Goal: Complete application form: Complete application form

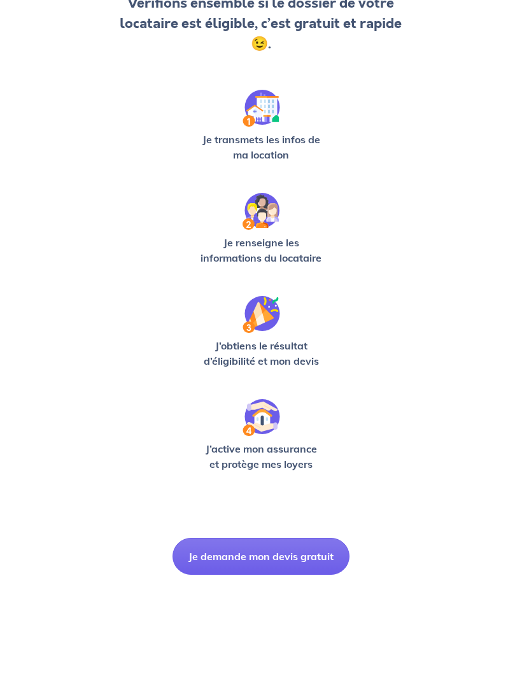
scroll to position [102, 0]
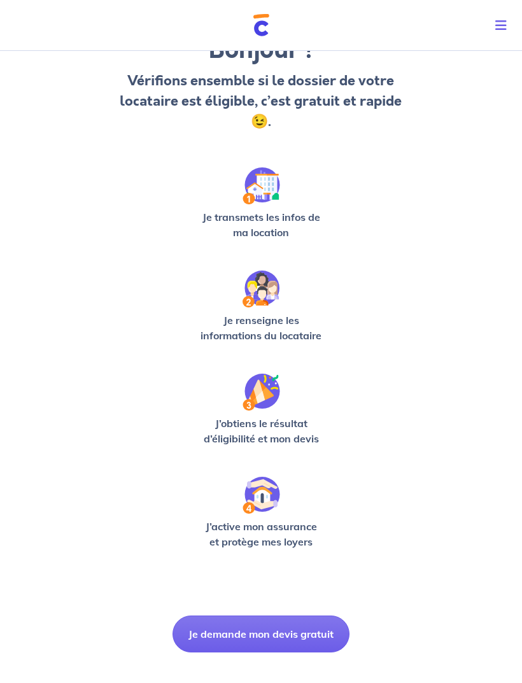
click at [227, 662] on div "Bonjour ! Vérifions ensemble si le dossier de votre locataire est éligible, c’e…" at bounding box center [261, 325] width 522 height 765
click at [231, 630] on button "Je demande mon devis gratuit" at bounding box center [261, 634] width 177 height 37
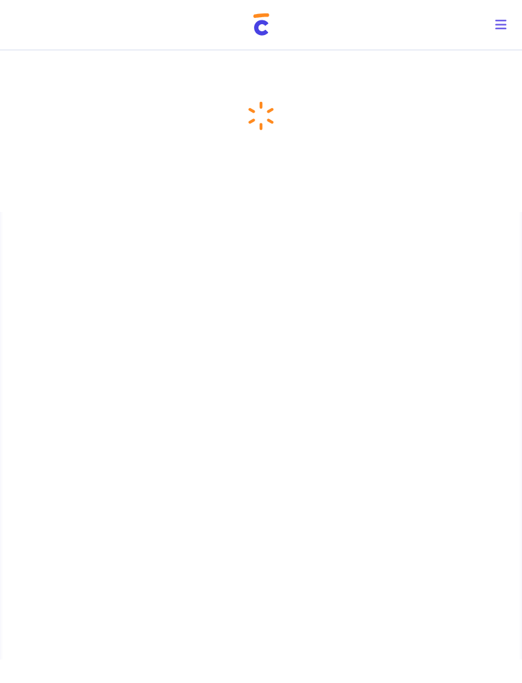
scroll to position [18, 0]
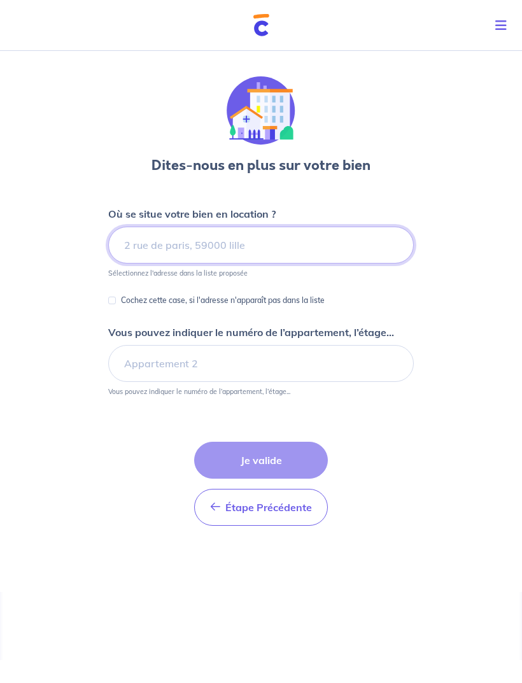
click at [327, 227] on input at bounding box center [261, 245] width 306 height 37
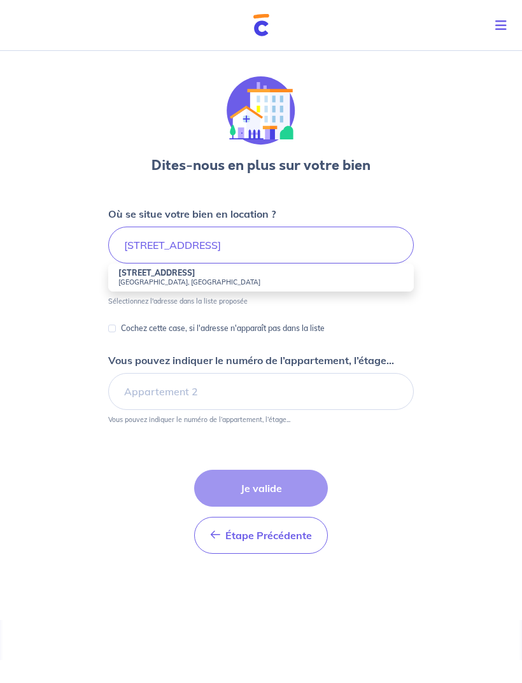
click at [378, 269] on li "[STREET_ADDRESS]" at bounding box center [261, 278] width 306 height 28
type input "[STREET_ADDRESS]"
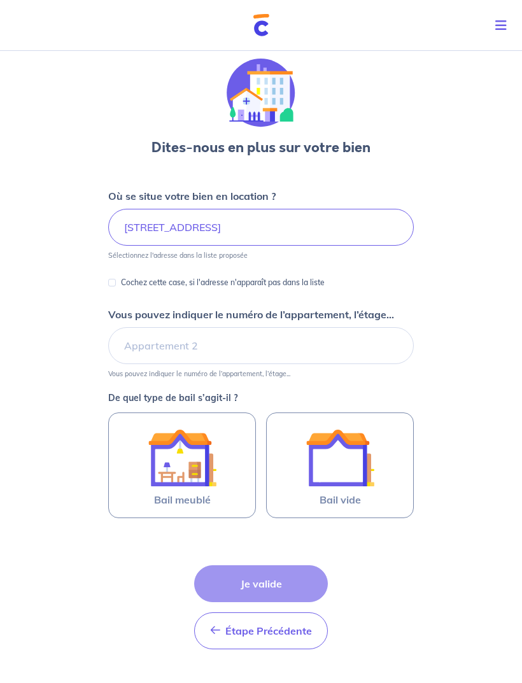
click at [350, 258] on small "Sélectionnez l'adresse dans la liste proposée" at bounding box center [261, 253] width 306 height 14
click at [366, 463] on img at bounding box center [340, 457] width 69 height 69
click at [0, 0] on input "Bail vide" at bounding box center [0, 0] width 0 height 0
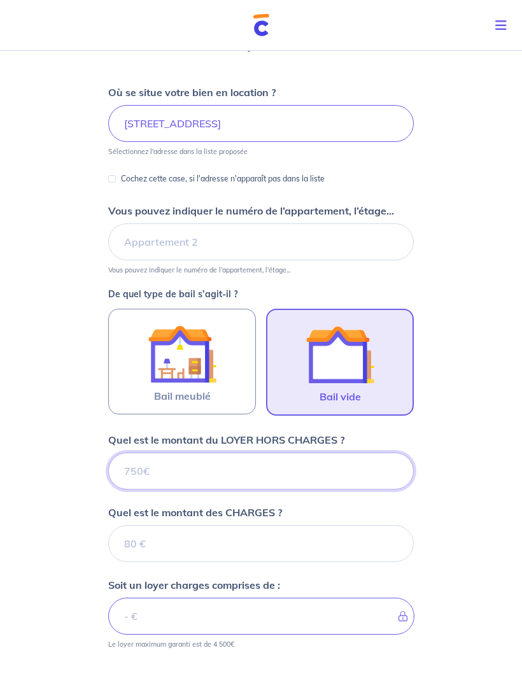
click at [341, 465] on input "Quel est le montant du LOYER HORS CHARGES ?" at bounding box center [261, 471] width 306 height 37
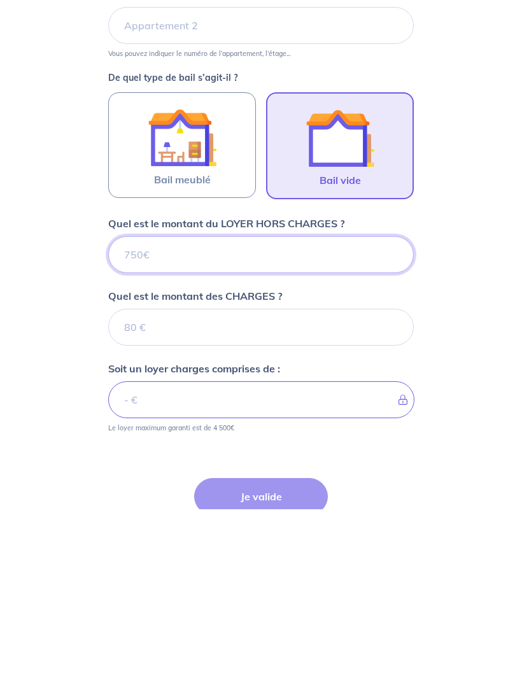
type input "7"
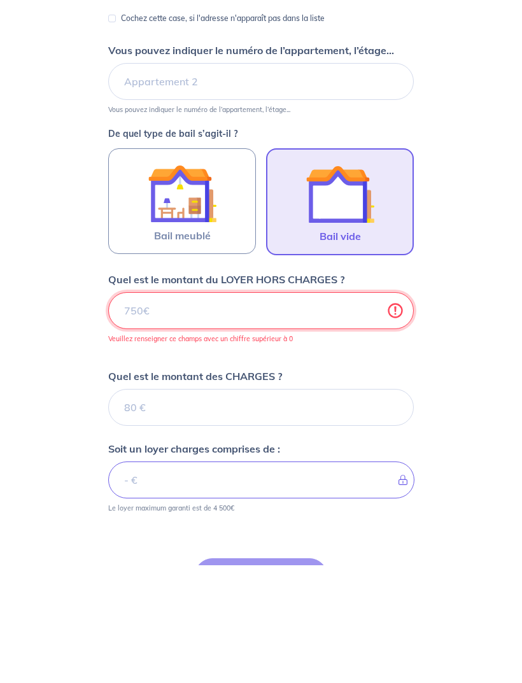
type input "6"
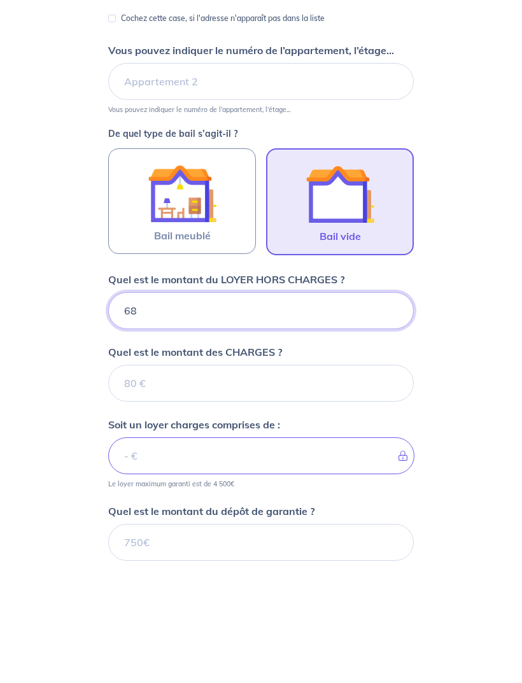
type input "680"
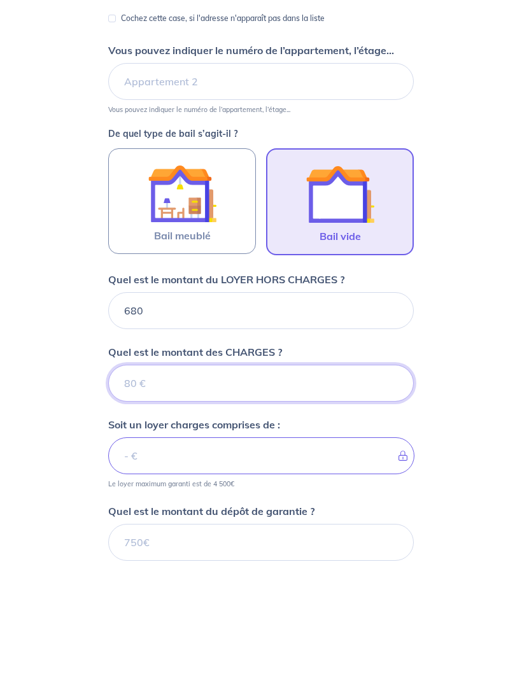
click at [358, 483] on input "Quel est le montant des CHARGES ?" at bounding box center [261, 501] width 306 height 37
type input "29"
type input "682"
type input "2"
type input "709"
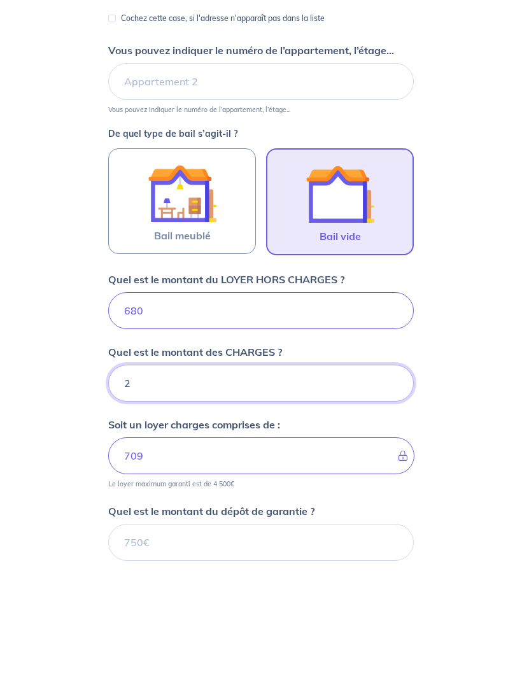
type input "20"
type input "682"
type input "20"
type input "700"
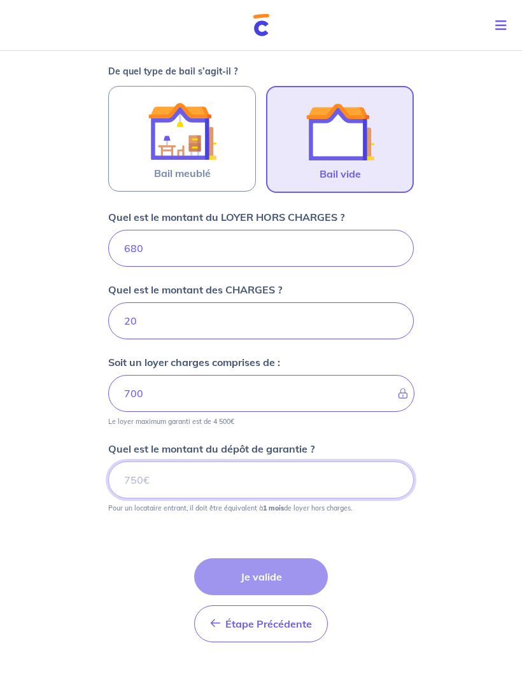
click at [335, 493] on input "Quel est le montant du dépôt de garantie ?" at bounding box center [261, 480] width 306 height 37
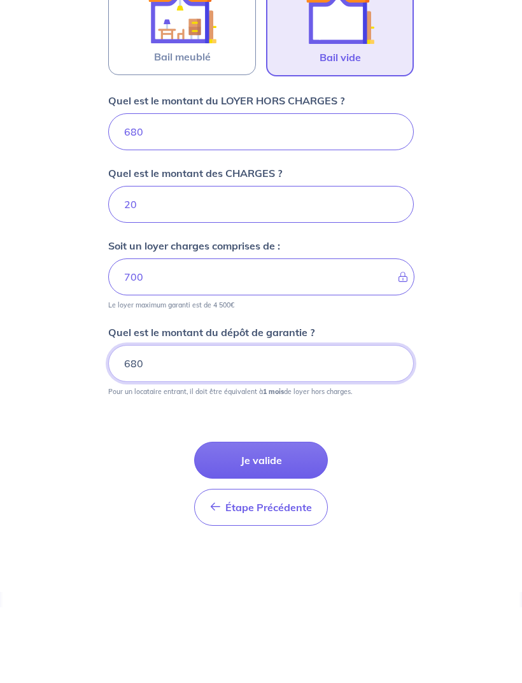
type input "680"
click at [463, 439] on div "Dites-nous en plus sur votre bien Où se situe votre bien en location ? [STREET_…" at bounding box center [261, 164] width 522 height 1007
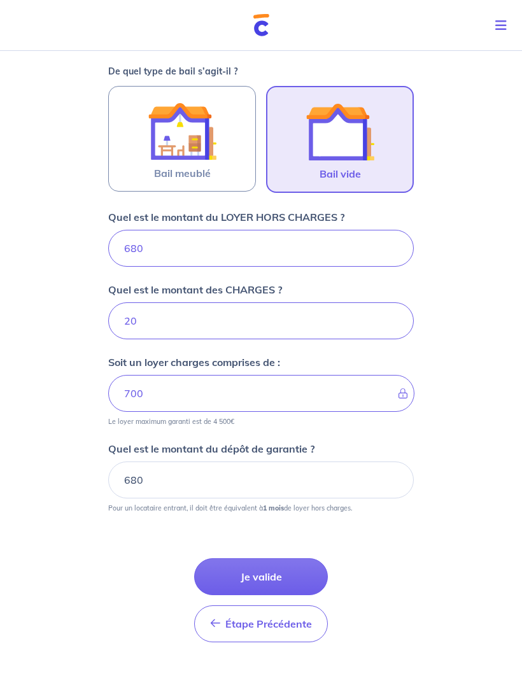
click at [292, 578] on button "Je valide" at bounding box center [261, 576] width 134 height 37
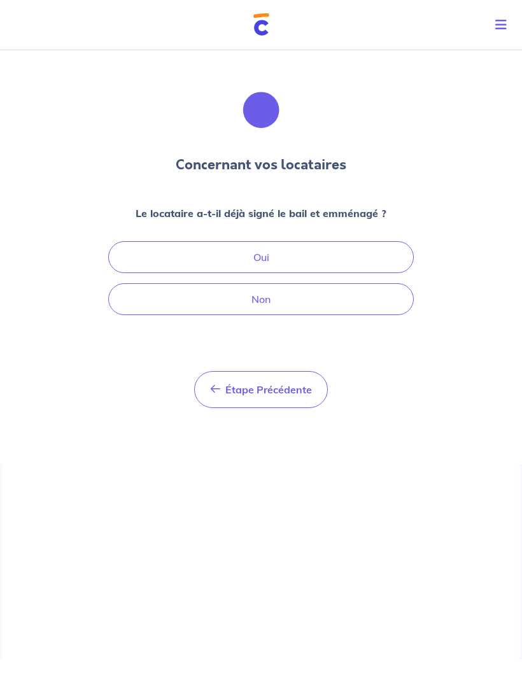
scroll to position [18, 0]
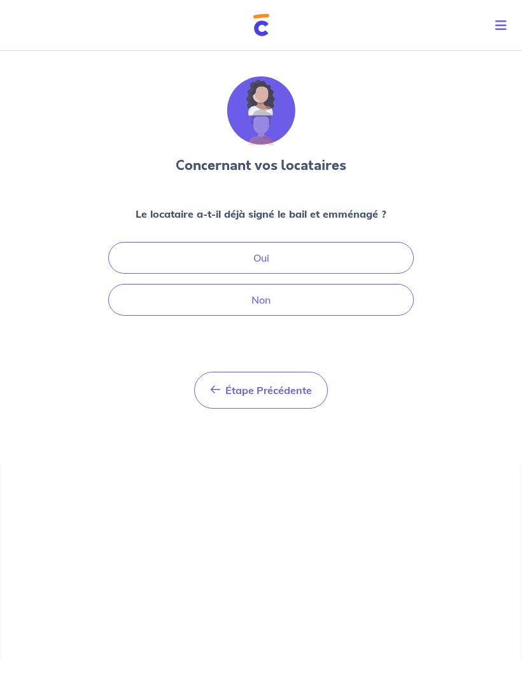
click at [363, 284] on button "Non" at bounding box center [261, 300] width 306 height 32
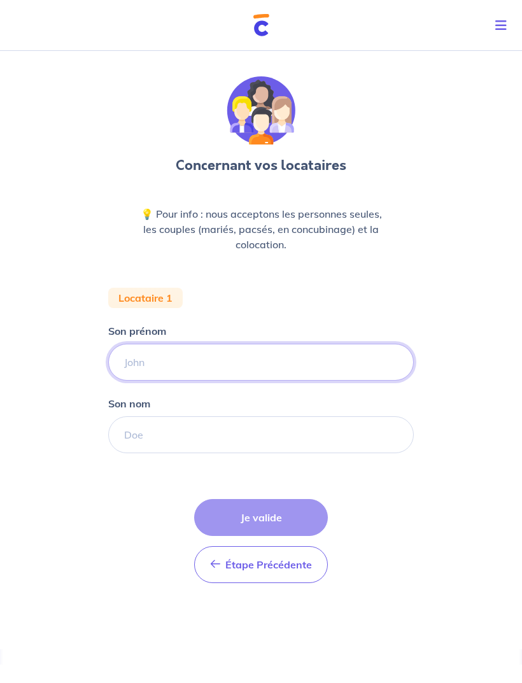
click at [339, 344] on input "Son prénom" at bounding box center [261, 362] width 306 height 37
type input "[PERSON_NAME]"
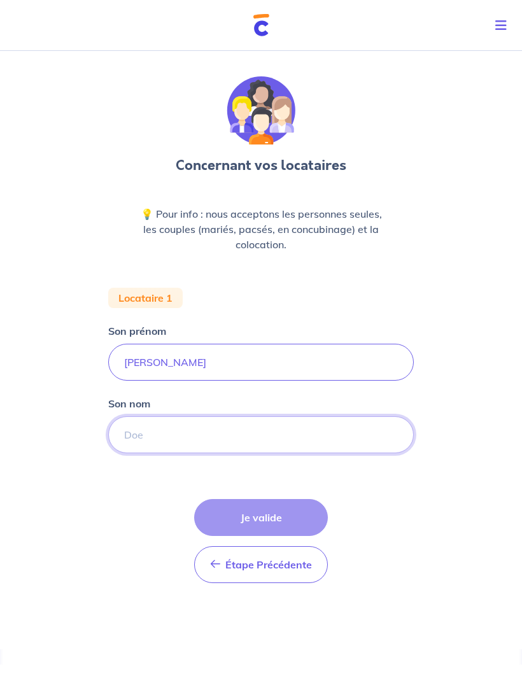
click at [358, 418] on input "Son nom" at bounding box center [261, 434] width 306 height 37
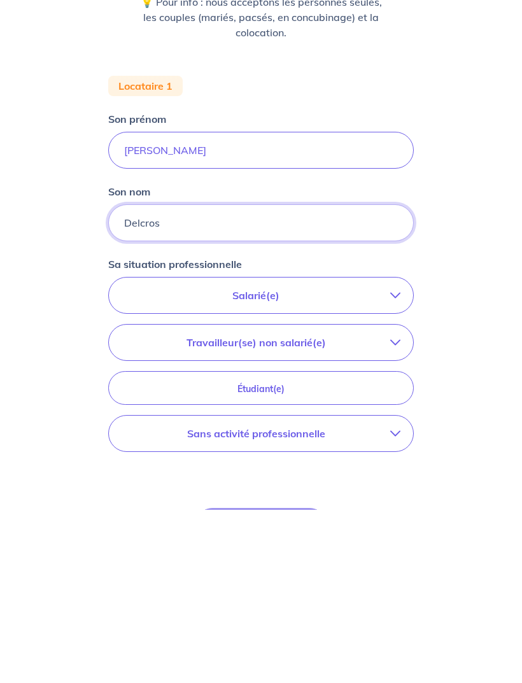
type input "Delcros"
click at [388, 461] on p "Salarié(e)" at bounding box center [256, 468] width 269 height 15
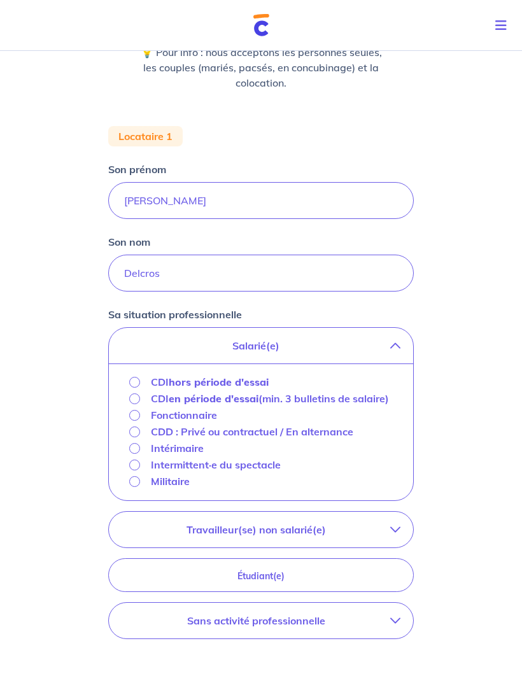
click at [243, 381] on strong "hors période d'essai" at bounding box center [219, 382] width 100 height 13
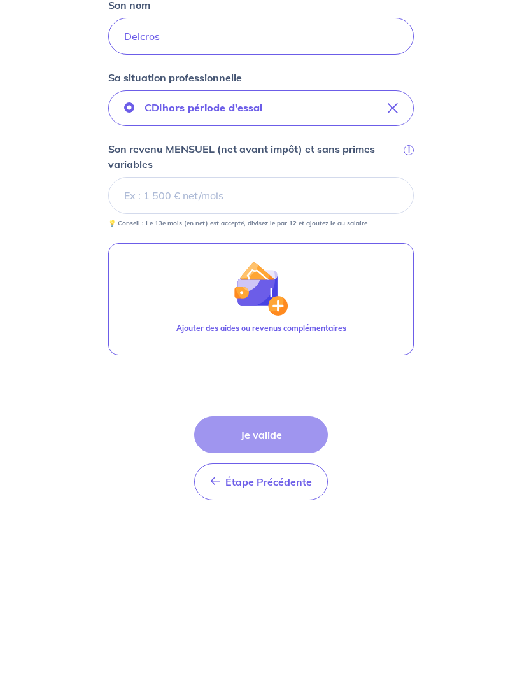
scroll to position [240, 0]
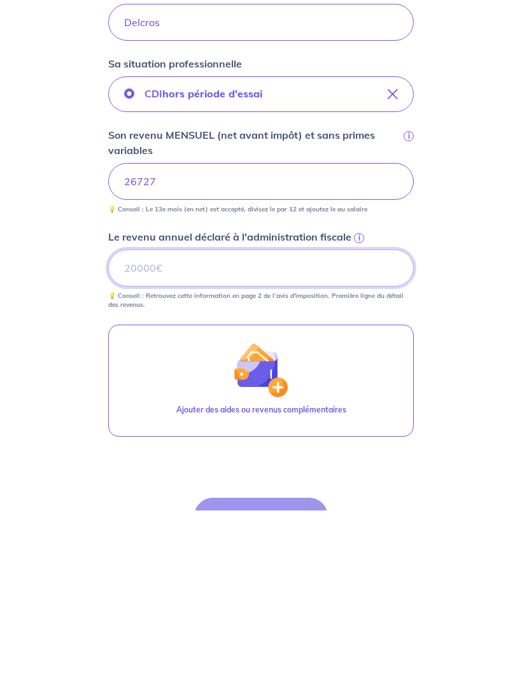
click at [325, 422] on input "Le revenu annuel déclaré à l'administration fiscale i" at bounding box center [261, 440] width 306 height 37
type input "26727"
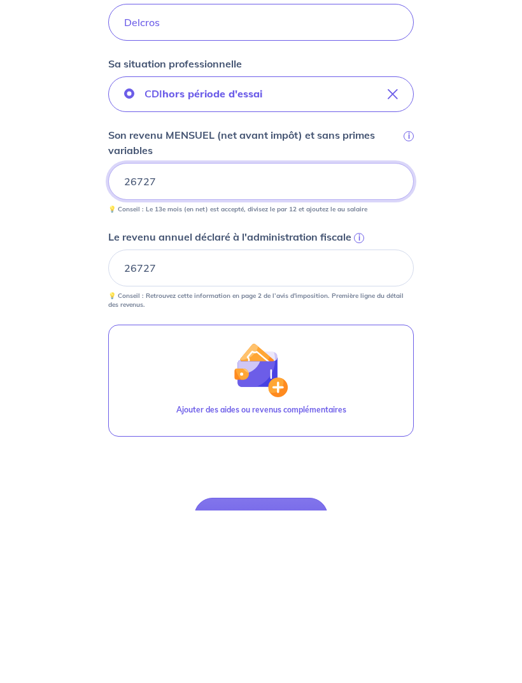
click at [273, 335] on input "26727" at bounding box center [261, 353] width 306 height 37
type input "2"
click at [462, 392] on div "Concernant vos locataires 💡 Pour info : nous acceptons les personnes seules, le…" at bounding box center [261, 313] width 522 height 1015
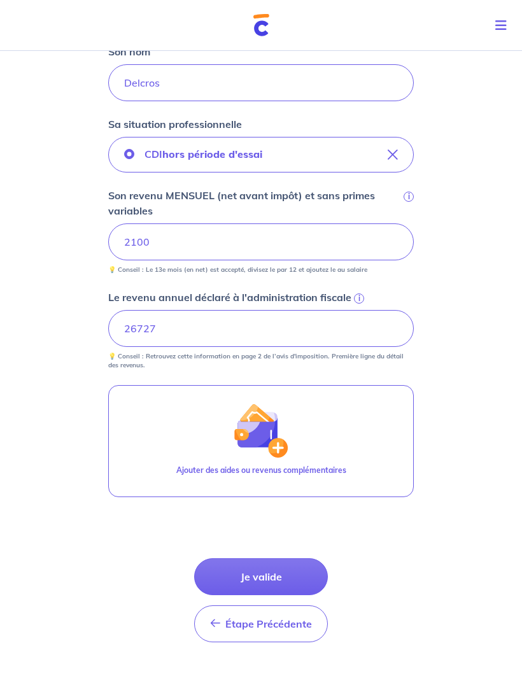
click at [279, 585] on button "Je valide" at bounding box center [261, 576] width 134 height 37
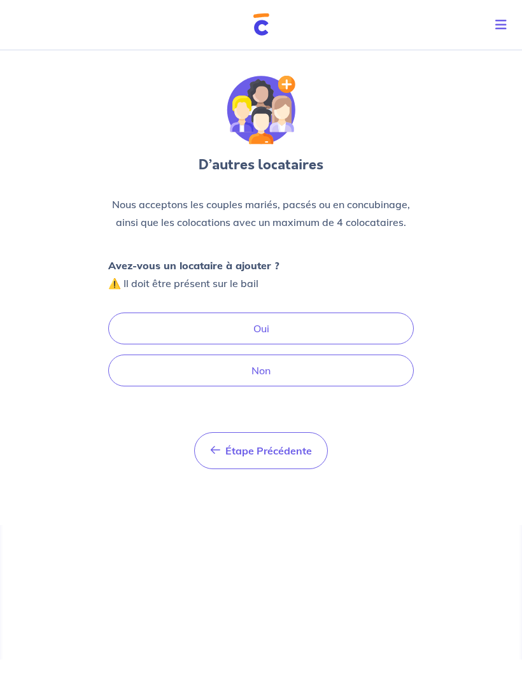
scroll to position [18, 0]
click at [348, 313] on button "Oui" at bounding box center [261, 329] width 306 height 32
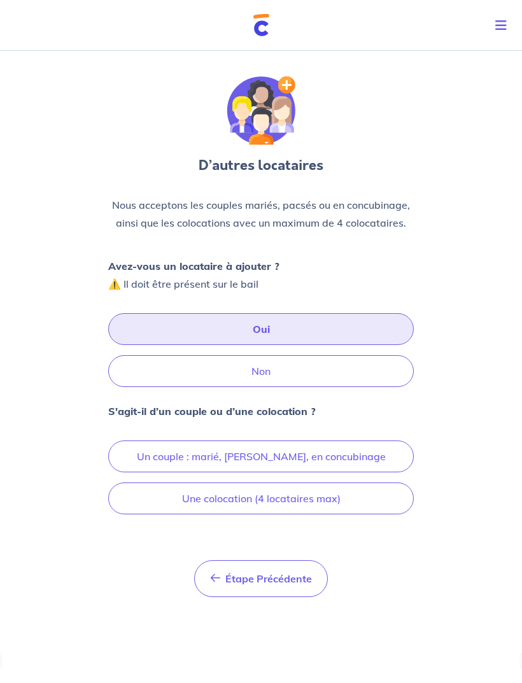
click at [357, 441] on button "Un couple : marié, [PERSON_NAME], en concubinage" at bounding box center [261, 457] width 306 height 32
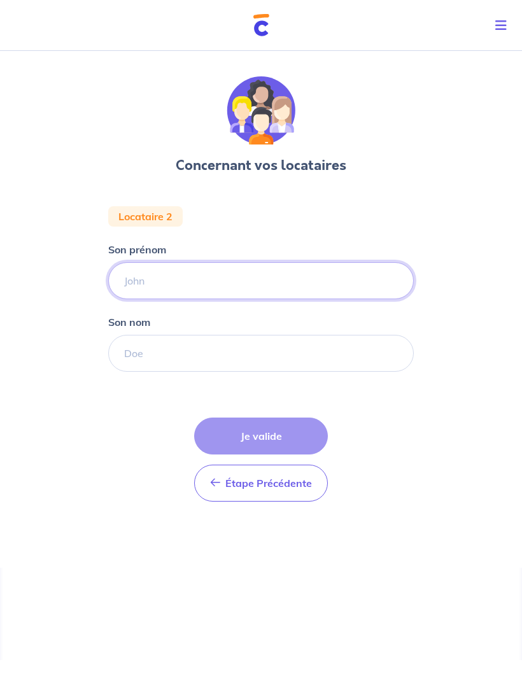
click at [305, 266] on input "Son prénom" at bounding box center [261, 280] width 306 height 37
type input "Véronique"
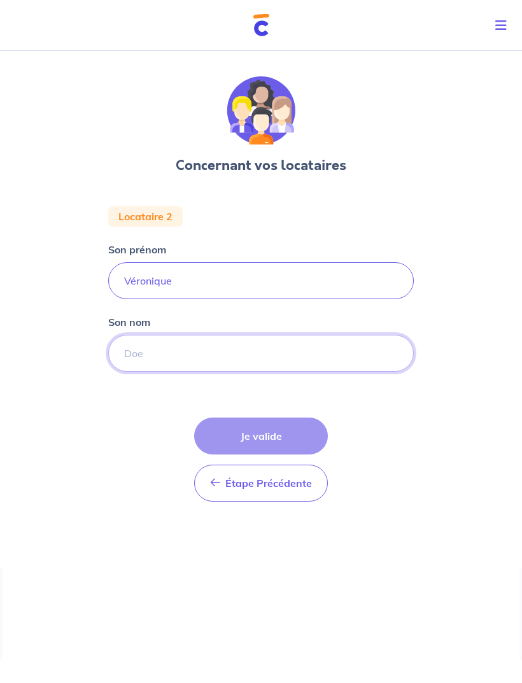
click at [337, 335] on input "Son nom" at bounding box center [261, 353] width 306 height 37
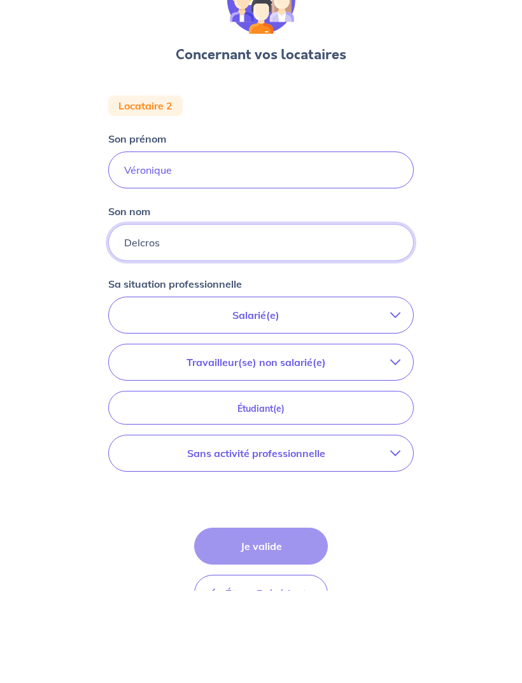
type input "Delcros"
click at [377, 528] on button "Sans activité professionnelle" at bounding box center [261, 546] width 304 height 36
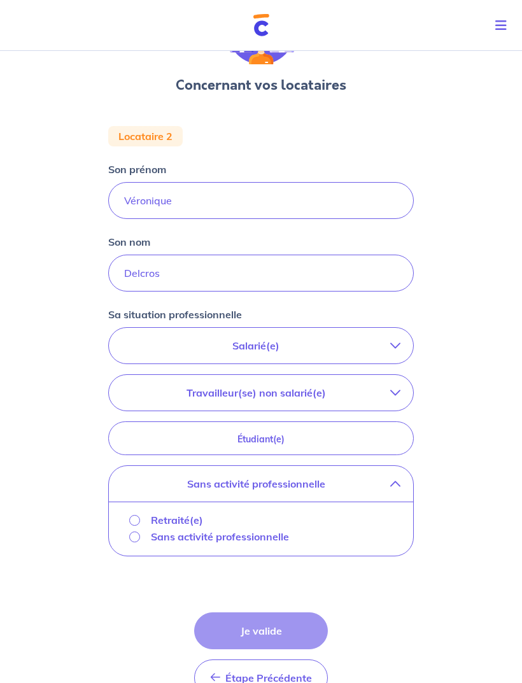
click at [256, 535] on p "Sans activité professionnelle" at bounding box center [220, 536] width 138 height 15
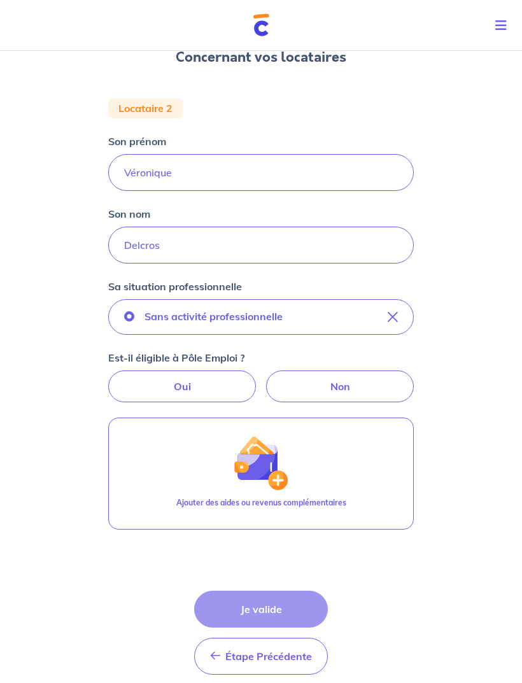
scroll to position [141, 0]
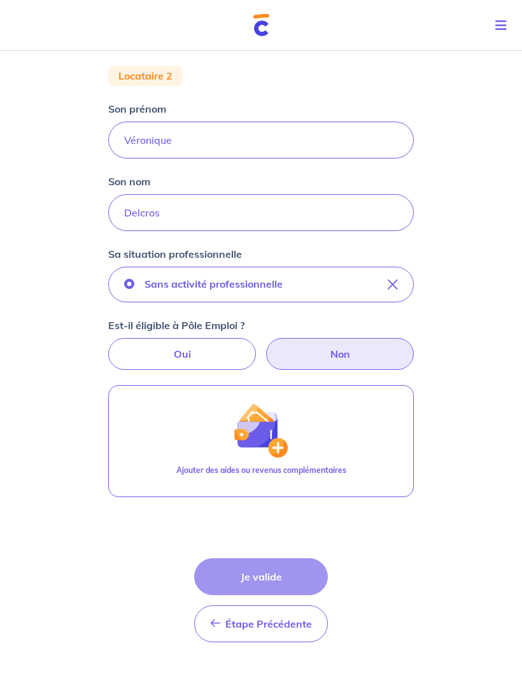
click at [367, 342] on label "Non" at bounding box center [340, 354] width 148 height 32
click at [265, 342] on input "Non" at bounding box center [261, 342] width 8 height 8
radio input "true"
click at [369, 355] on label "Non" at bounding box center [340, 354] width 148 height 32
click at [265, 346] on input "Non" at bounding box center [261, 342] width 8 height 8
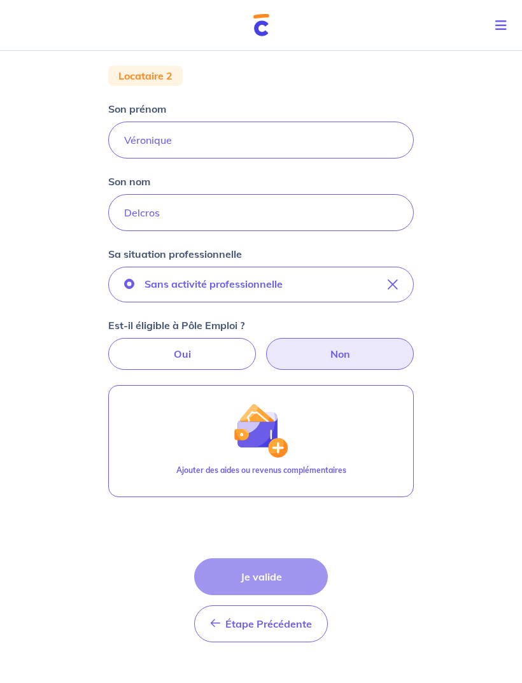
click at [155, 350] on label "Oui" at bounding box center [182, 354] width 148 height 32
click at [257, 346] on input "Oui" at bounding box center [261, 342] width 8 height 8
radio input "true"
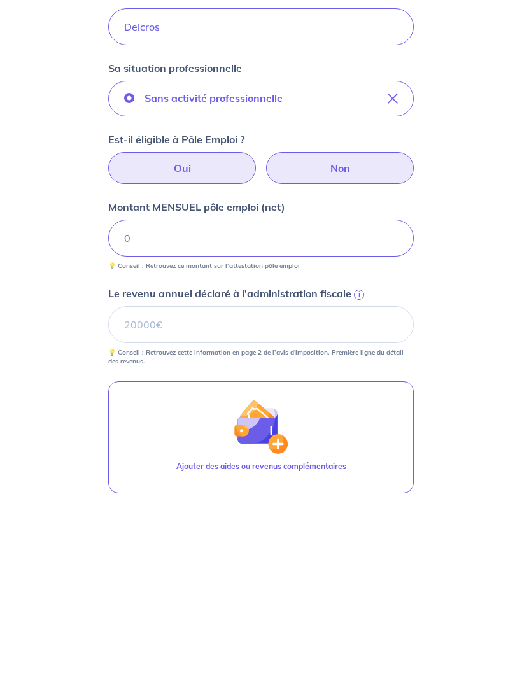
click at [372, 338] on label "Non" at bounding box center [340, 354] width 148 height 32
click at [265, 338] on input "Non" at bounding box center [261, 342] width 8 height 8
radio input "true"
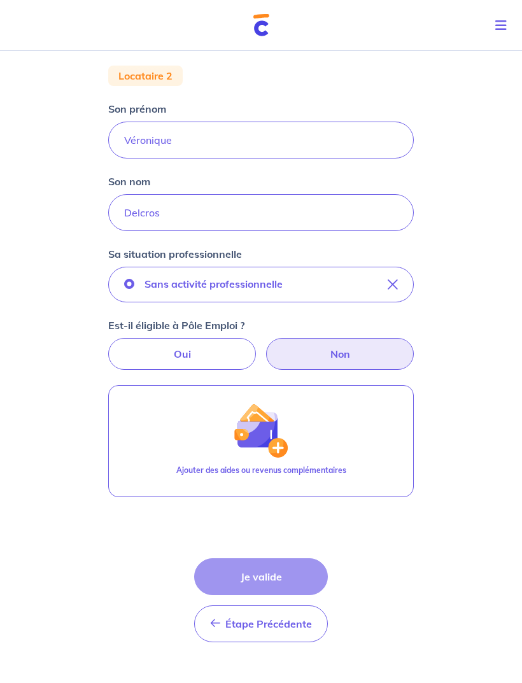
click at [356, 439] on button "Ajouter des aides ou revenus complémentaires" at bounding box center [261, 441] width 306 height 112
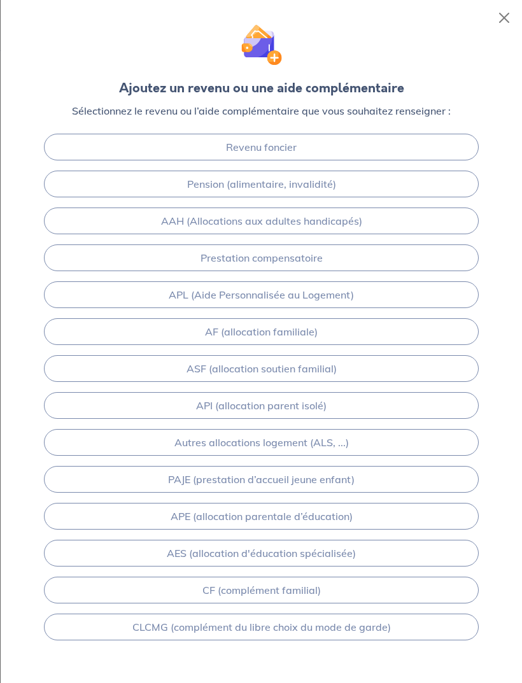
click at [427, 193] on link "Pension (alimentaire, invalidité)" at bounding box center [261, 184] width 435 height 27
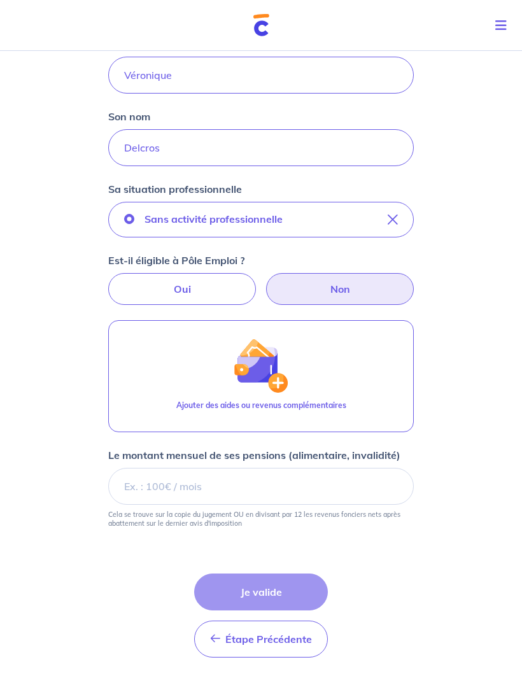
scroll to position [221, 0]
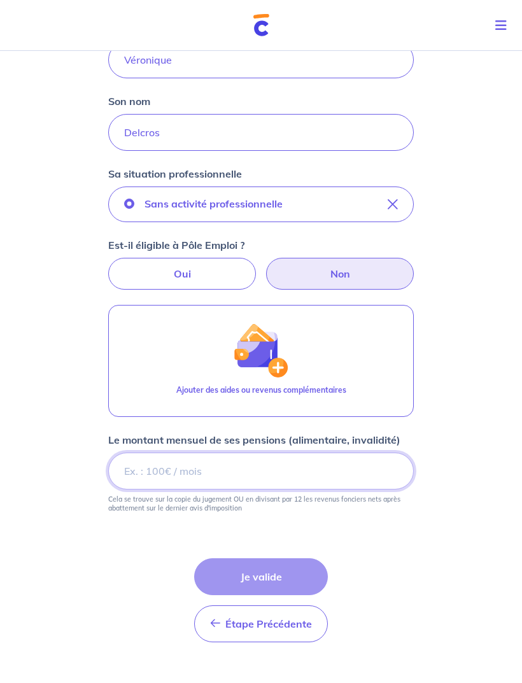
click at [330, 469] on input "Le montant mensuel de ses pensions (alimentaire, invalidité)" at bounding box center [261, 471] width 306 height 37
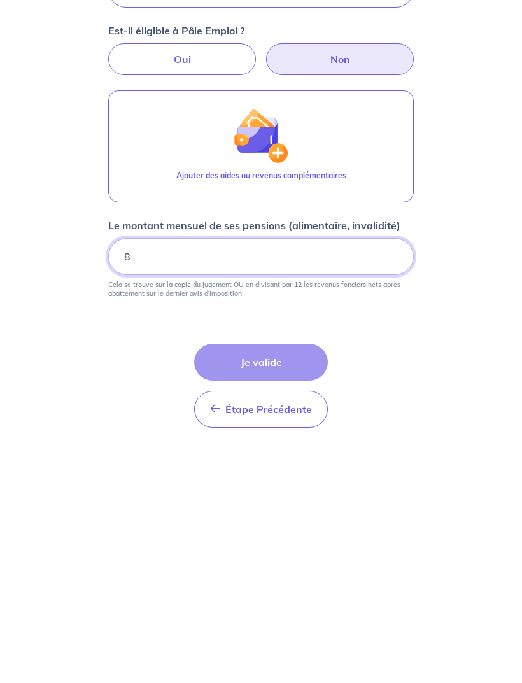
scroll to position [262, 0]
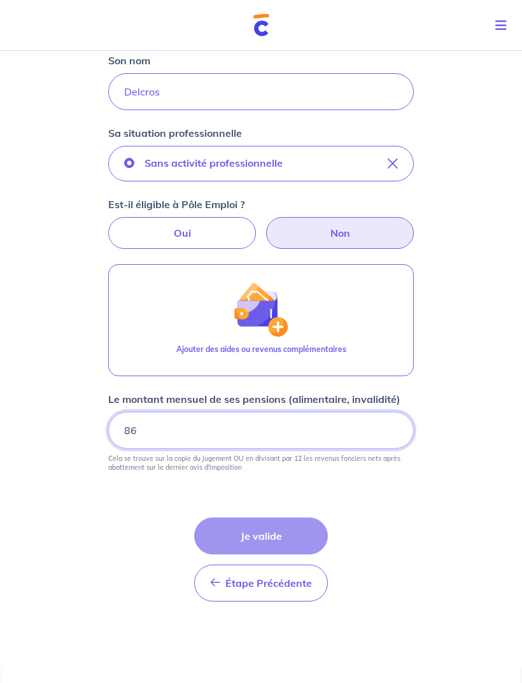
type input "869"
click at [482, 321] on div "Concernant vos locataires Locataire 2 Son prénom [PERSON_NAME] Son nom Delcros …" at bounding box center [261, 226] width 522 height 884
click at [274, 535] on div "Étape Précédente Précédent Je valide Je valide" at bounding box center [261, 560] width 134 height 84
click at [386, 429] on input "869.95" at bounding box center [261, 430] width 306 height 37
type input "869.9"
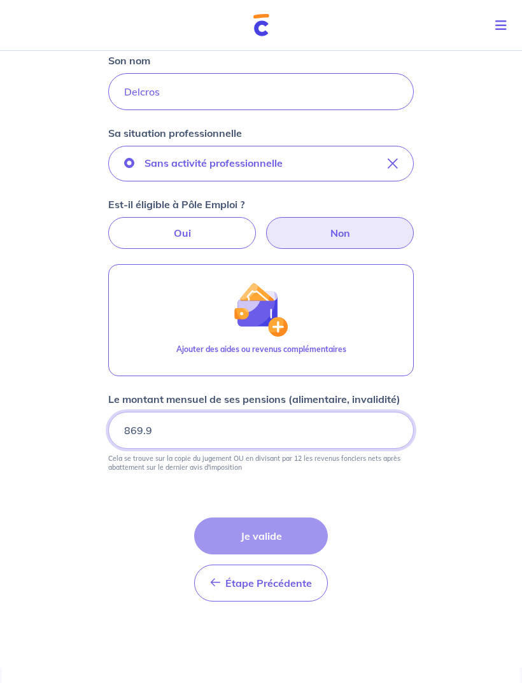
type input "869.95"
click at [486, 317] on div "Concernant vos locataires Locataire 2 Son prénom [PERSON_NAME] Son nom Delcros …" at bounding box center [261, 226] width 522 height 884
click at [271, 525] on div "Étape Précédente Précédent Je valide Je valide" at bounding box center [261, 560] width 134 height 84
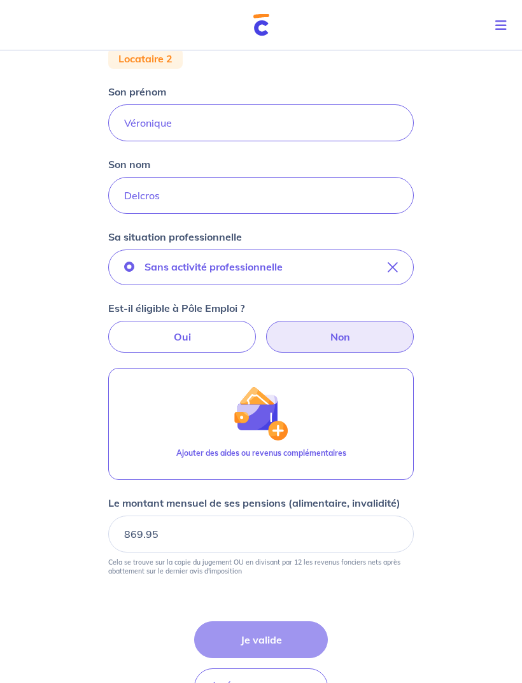
scroll to position [221, 0]
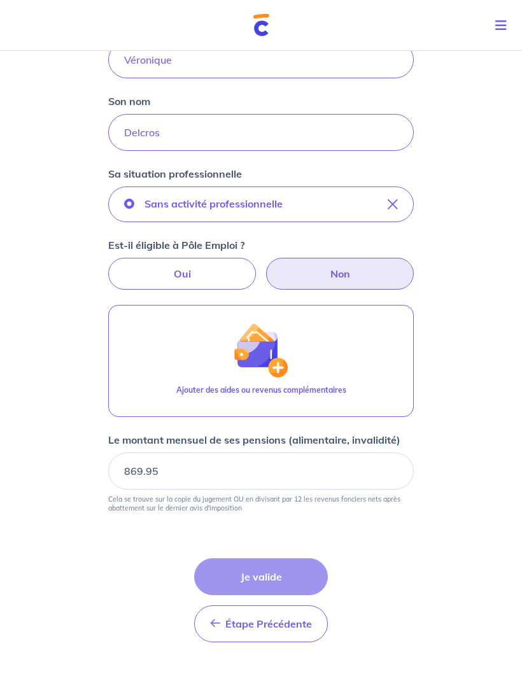
click at [287, 578] on div "Étape Précédente Précédent Je valide Je valide" at bounding box center [261, 600] width 134 height 84
click at [299, 571] on div "Étape Précédente Précédent Je valide Je valide" at bounding box center [261, 600] width 134 height 84
click at [251, 582] on div "Étape Précédente Précédent Je valide Je valide" at bounding box center [261, 600] width 134 height 84
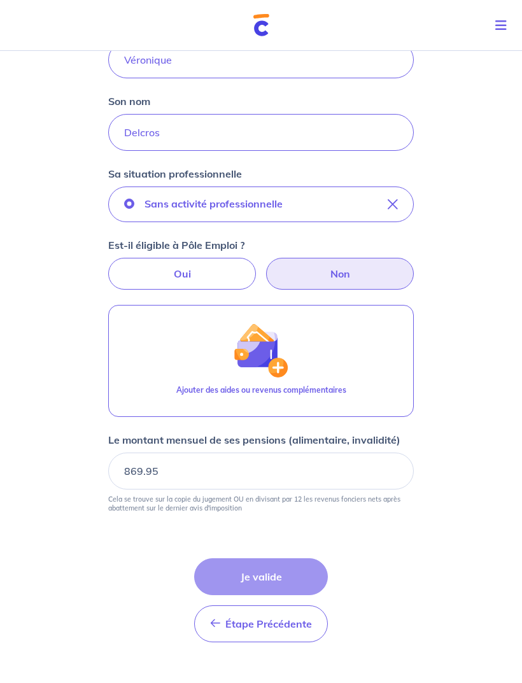
click at [276, 566] on div "Étape Précédente Précédent Je valide Je valide" at bounding box center [261, 600] width 134 height 84
click at [244, 558] on div "Étape Précédente Précédent Je valide Je valide" at bounding box center [261, 600] width 134 height 84
click at [289, 620] on span "Étape Précédente" at bounding box center [268, 623] width 87 height 13
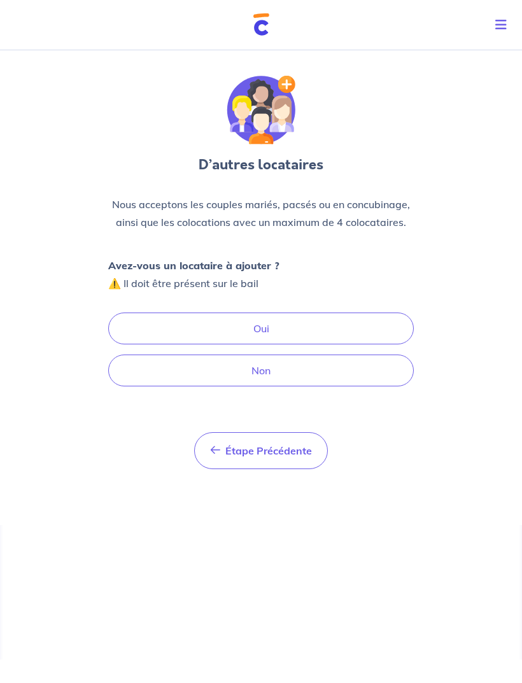
scroll to position [18, 0]
click at [386, 313] on button "Oui" at bounding box center [261, 329] width 306 height 32
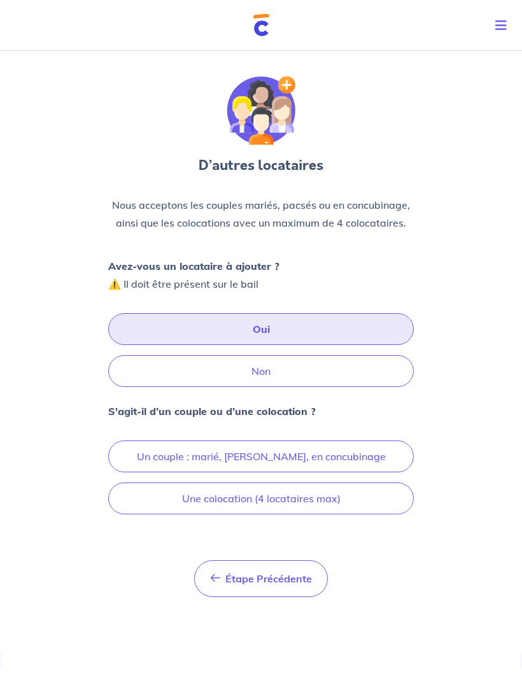
click at [352, 441] on button "Un couple : marié, [PERSON_NAME], en concubinage" at bounding box center [261, 457] width 306 height 32
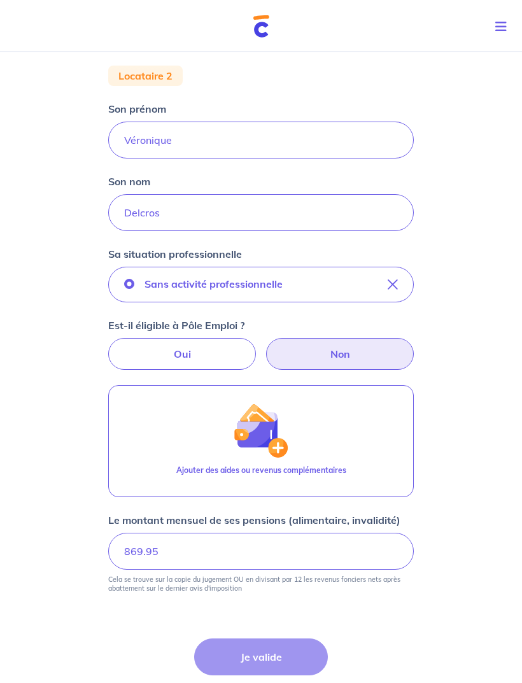
click at [387, 288] on button "Sans activité professionnelle" at bounding box center [261, 283] width 306 height 36
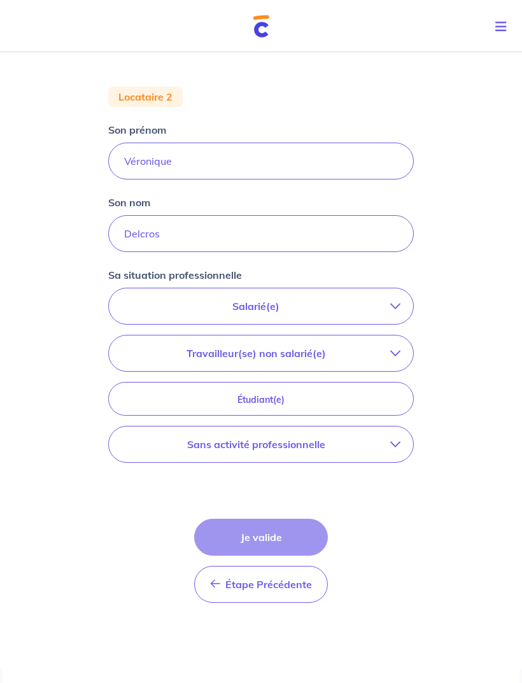
scroll to position [80, 0]
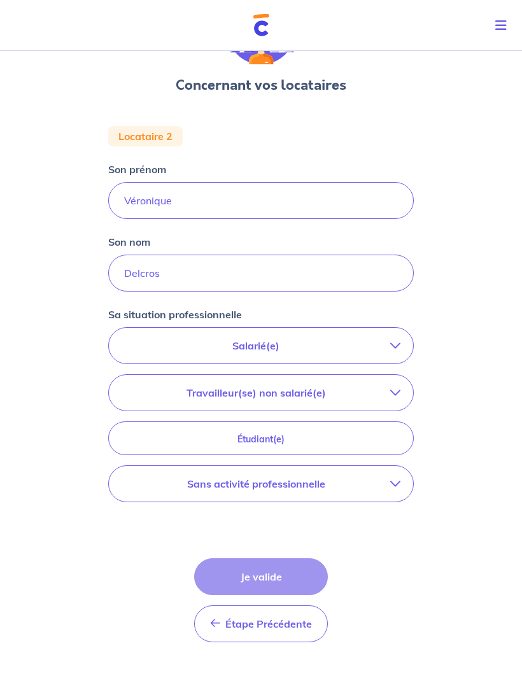
click at [374, 476] on p "Sans activité professionnelle" at bounding box center [256, 483] width 269 height 15
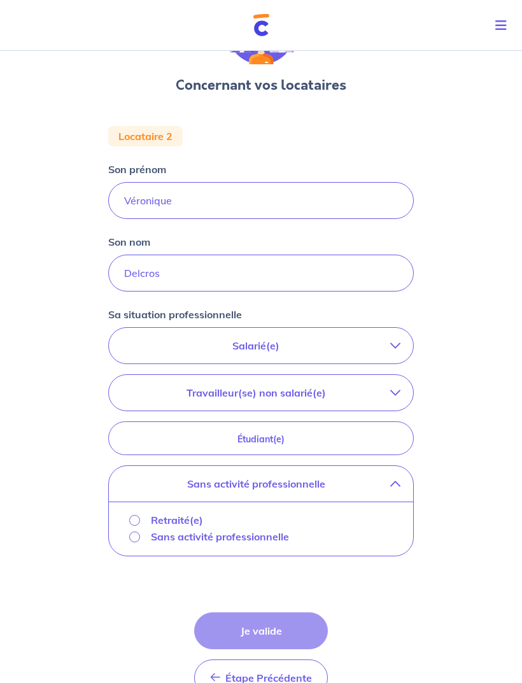
click at [248, 537] on p "Sans activité professionnelle" at bounding box center [220, 536] width 138 height 15
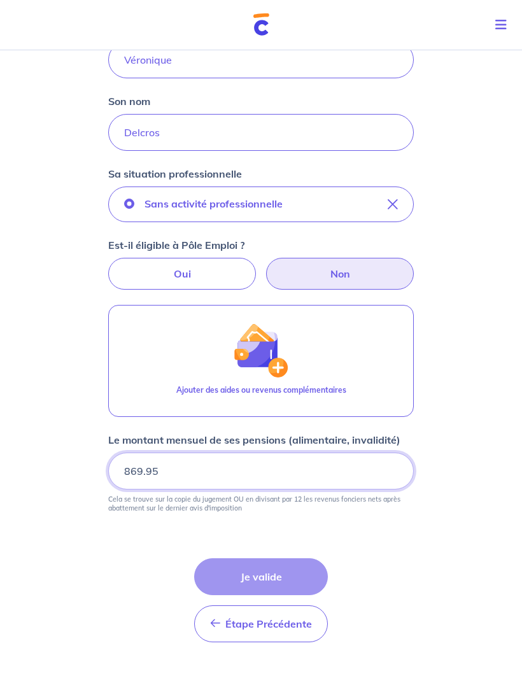
scroll to position [221, 0]
click at [367, 466] on input "869.95" at bounding box center [261, 471] width 306 height 37
type input "8"
click at [487, 443] on div "Concernant vos locataires Locataire 2 Son prénom [PERSON_NAME] Son nom Delcros …" at bounding box center [261, 267] width 522 height 884
click at [487, 442] on div "Concernant vos locataires Locataire 2 Son prénom [PERSON_NAME] Son nom Delcros …" at bounding box center [261, 267] width 522 height 884
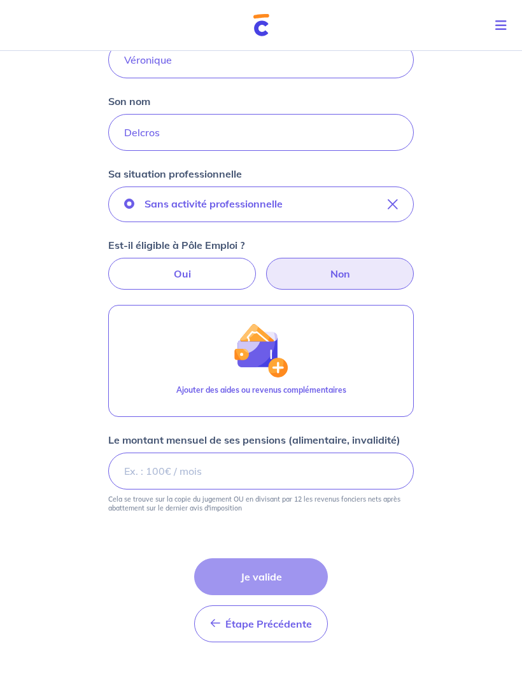
click at [300, 577] on div "Étape Précédente Précédent Je valide Je valide" at bounding box center [261, 600] width 134 height 84
click at [380, 432] on p "Le montant mensuel de ses pensions (alimentaire, invalidité)" at bounding box center [254, 439] width 292 height 15
click at [380, 453] on input "Le montant mensuel de ses pensions (alimentaire, invalidité)" at bounding box center [261, 471] width 306 height 37
click at [346, 475] on input "Le montant mensuel de ses pensions (alimentaire, invalidité)" at bounding box center [261, 471] width 306 height 37
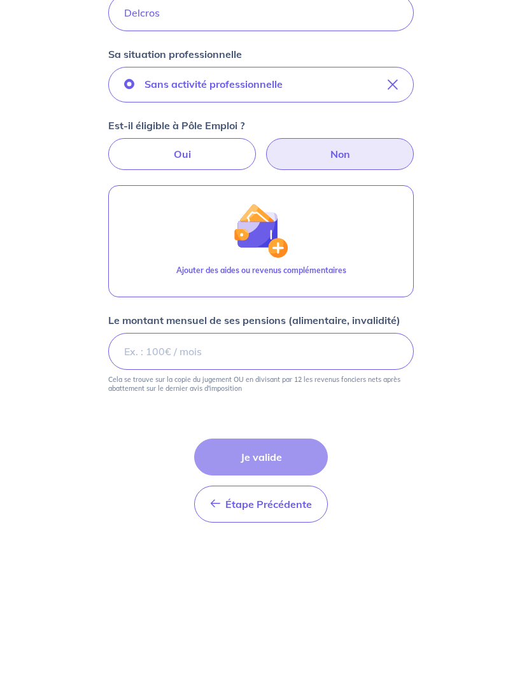
click at [354, 305] on button "Ajouter des aides ou revenus complémentaires" at bounding box center [261, 361] width 306 height 112
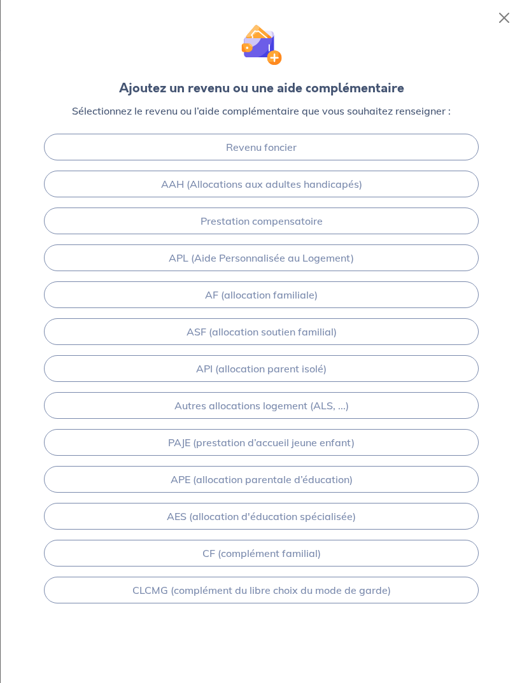
click at [504, 18] on button "Close" at bounding box center [504, 18] width 20 height 20
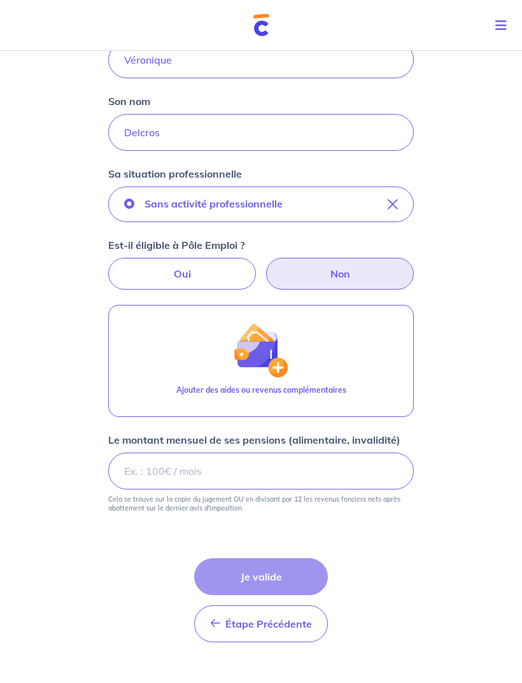
click at [283, 631] on button "Étape Précédente Précédent" at bounding box center [261, 623] width 134 height 37
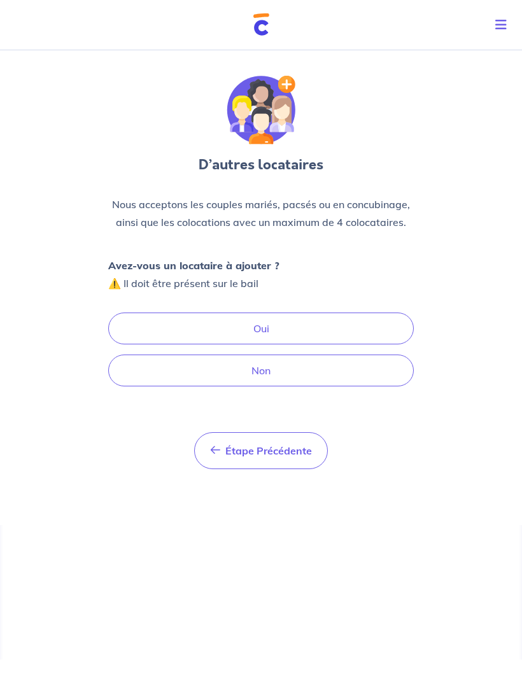
scroll to position [18, 0]
click at [293, 445] on span "Étape Précédente" at bounding box center [268, 451] width 87 height 13
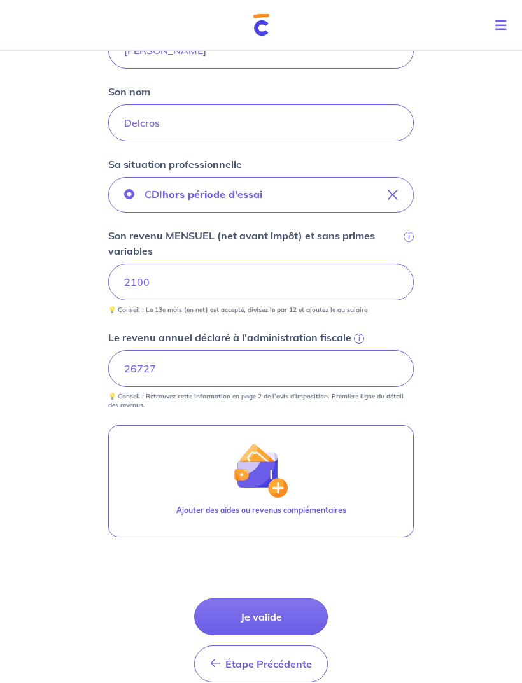
scroll to position [307, 0]
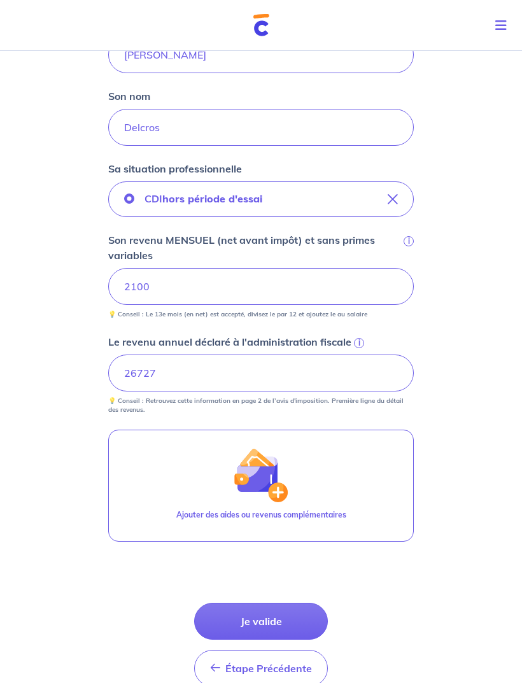
click at [294, 609] on button "Je valide" at bounding box center [261, 621] width 134 height 37
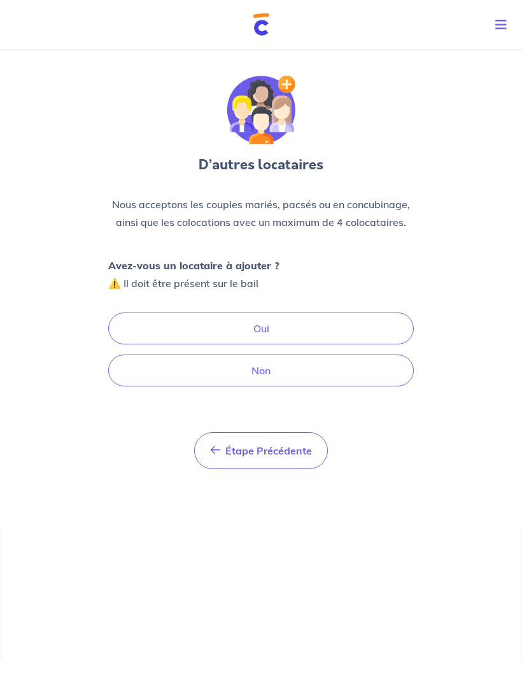
scroll to position [18, 0]
click at [379, 313] on button "Oui" at bounding box center [261, 329] width 306 height 32
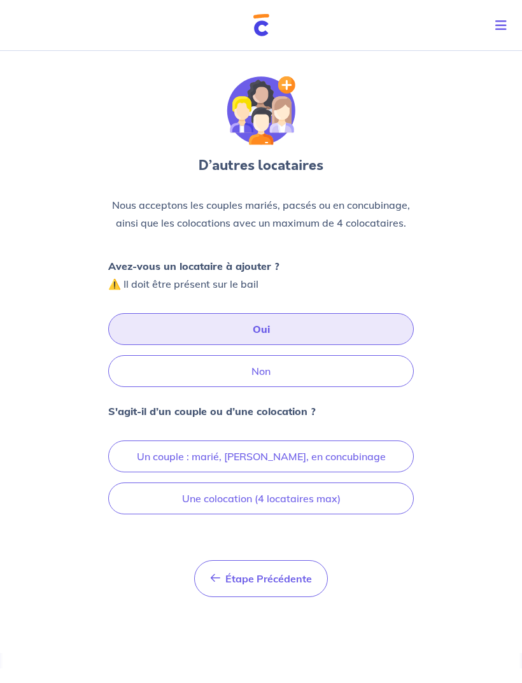
click at [364, 441] on button "Un couple : marié, [PERSON_NAME], en concubinage" at bounding box center [261, 457] width 306 height 32
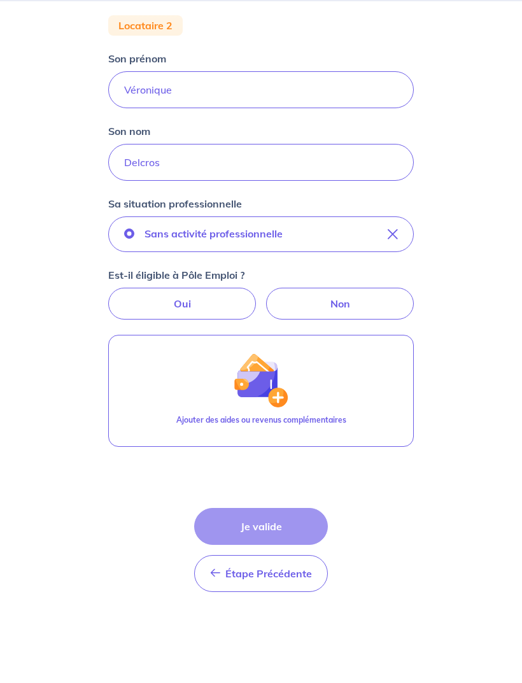
scroll to position [141, 0]
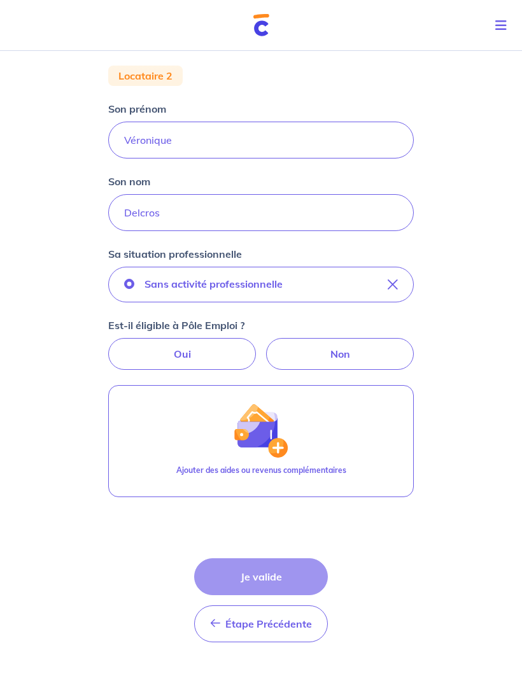
click at [397, 282] on icon "button" at bounding box center [393, 284] width 10 height 10
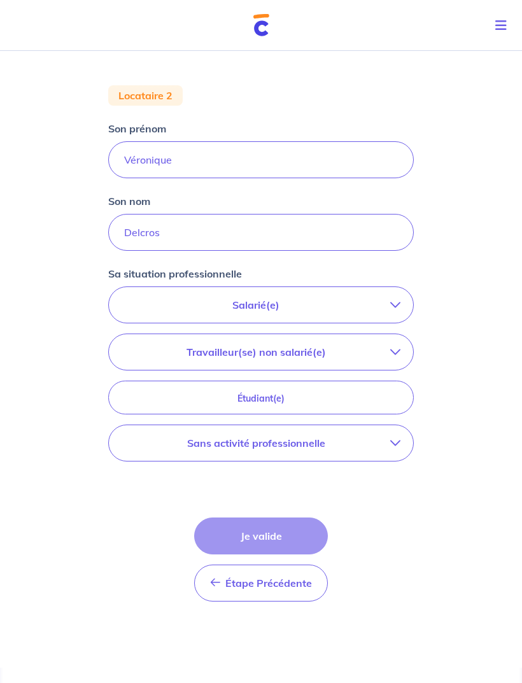
scroll to position [80, 0]
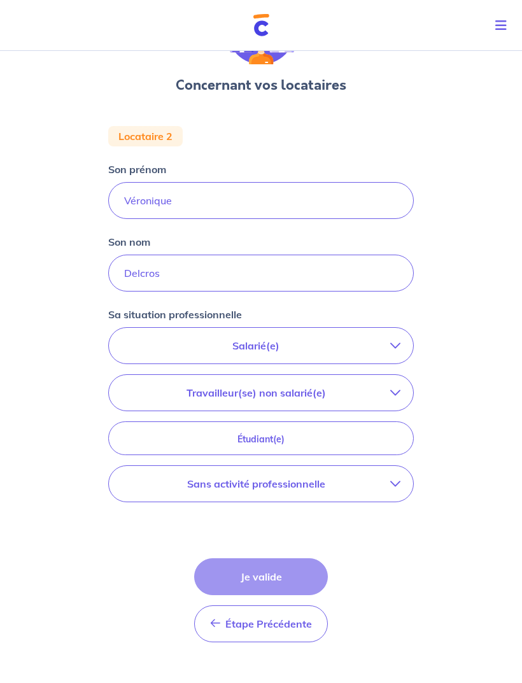
click at [379, 484] on p "Sans activité professionnelle" at bounding box center [256, 483] width 269 height 15
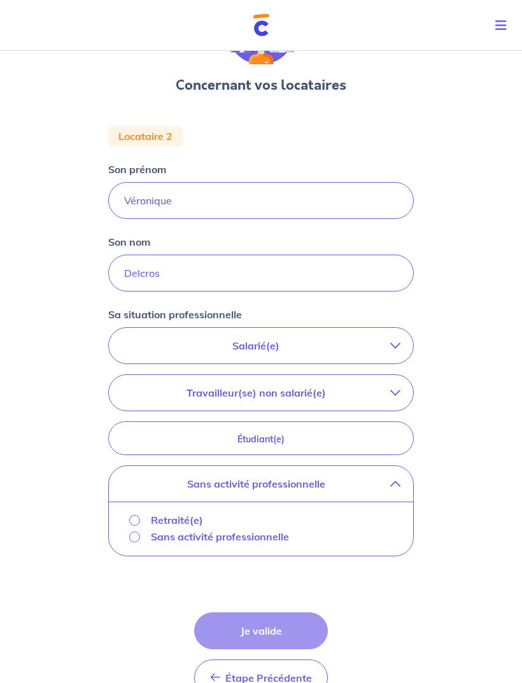
click at [246, 539] on p "Sans activité professionnelle" at bounding box center [220, 536] width 138 height 15
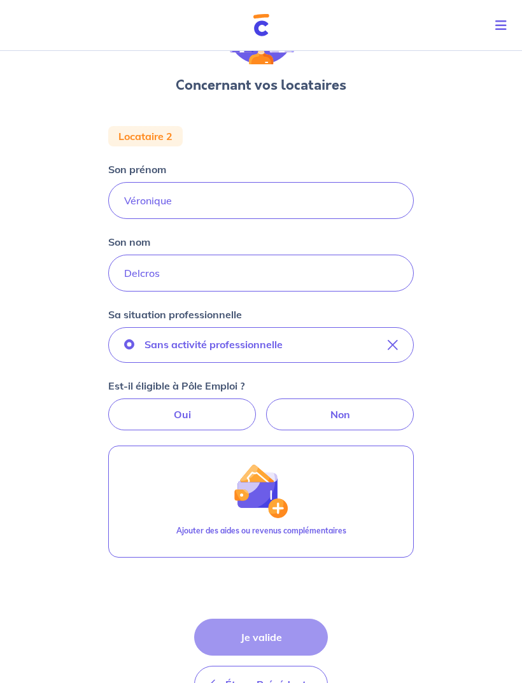
click at [344, 489] on button "Ajouter des aides ou revenus complémentaires" at bounding box center [261, 502] width 306 height 112
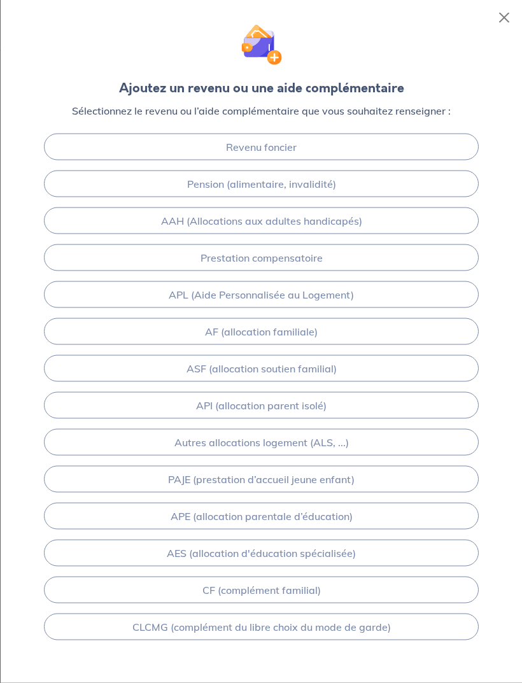
scroll to position [141, 0]
click at [506, 17] on button "Close" at bounding box center [504, 18] width 20 height 20
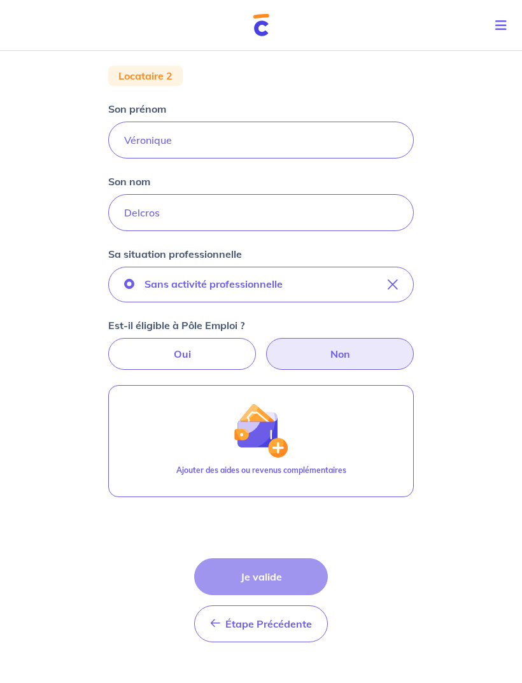
click at [369, 353] on label "Non" at bounding box center [340, 354] width 148 height 32
click at [265, 346] on input "Non" at bounding box center [261, 342] width 8 height 8
radio input "true"
click at [372, 355] on label "Non" at bounding box center [340, 354] width 148 height 32
click at [265, 346] on input "Non" at bounding box center [261, 342] width 8 height 8
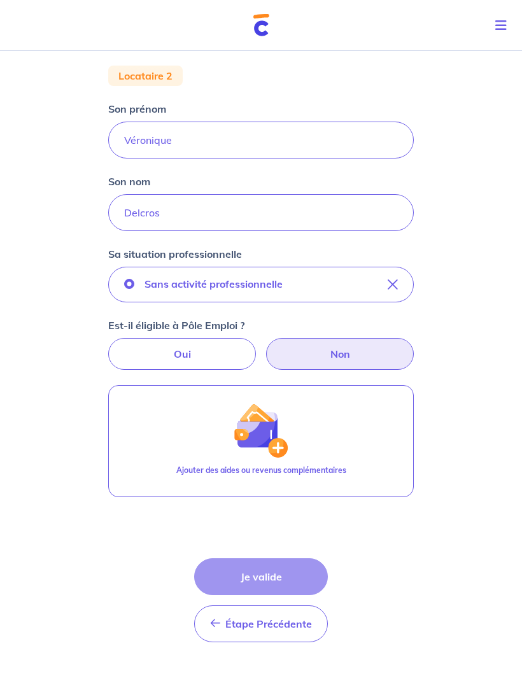
click at [372, 355] on label "Non" at bounding box center [340, 354] width 148 height 32
click at [265, 346] on input "Non" at bounding box center [261, 342] width 8 height 8
click at [362, 356] on label "Non" at bounding box center [340, 354] width 148 height 32
click at [265, 346] on input "Non" at bounding box center [261, 342] width 8 height 8
click at [362, 356] on label "Non" at bounding box center [340, 354] width 148 height 32
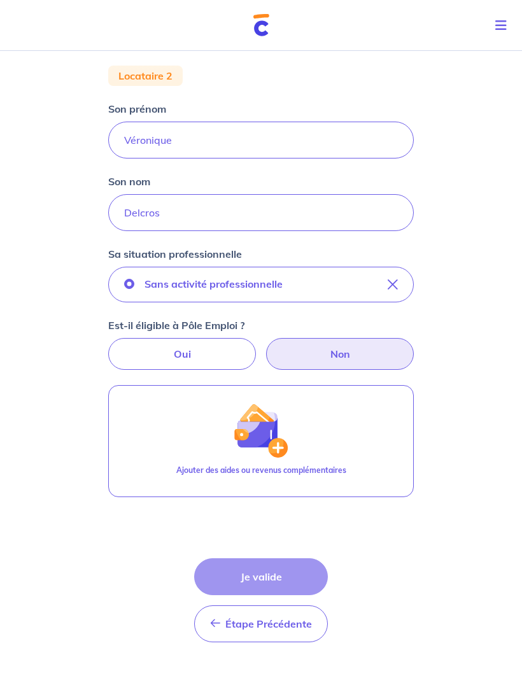
click at [265, 346] on input "Non" at bounding box center [261, 342] width 8 height 8
click at [357, 360] on label "Non" at bounding box center [340, 354] width 148 height 32
click at [265, 346] on input "Non" at bounding box center [261, 342] width 8 height 8
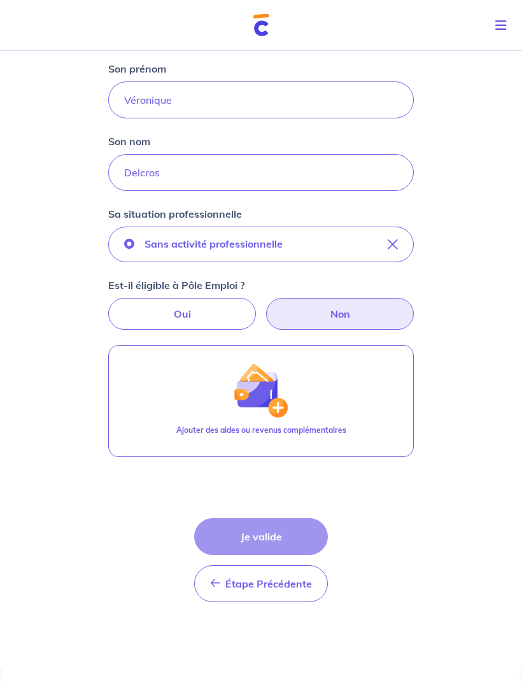
scroll to position [181, 0]
click at [359, 311] on label "Non" at bounding box center [340, 313] width 148 height 32
click at [265, 306] on input "Non" at bounding box center [261, 301] width 8 height 8
click at [359, 311] on label "Non" at bounding box center [340, 313] width 148 height 32
click at [265, 306] on input "Non" at bounding box center [261, 301] width 8 height 8
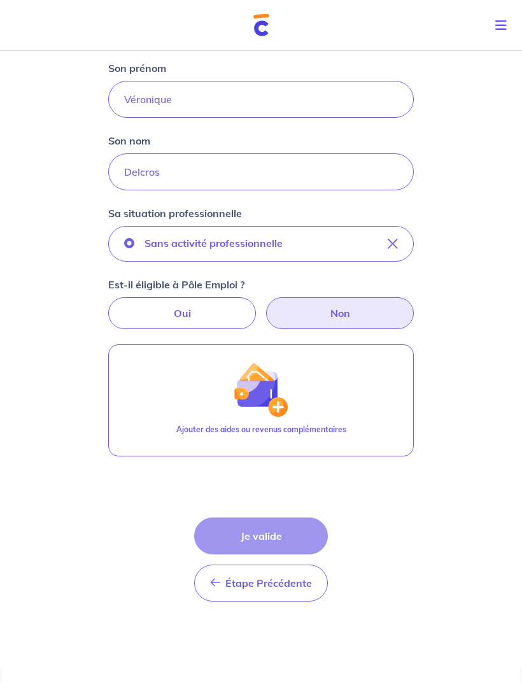
click at [405, 500] on form "Locataire 2 Son prénom [PERSON_NAME] Son nom Delcros Sa situation professionnel…" at bounding box center [261, 318] width 306 height 587
click at [307, 511] on form "Locataire 2 Son prénom [PERSON_NAME] Son nom Delcros Sa situation professionnel…" at bounding box center [261, 318] width 306 height 587
click at [421, 491] on div "Concernant vos locataires Locataire 2 Son prénom [PERSON_NAME] Son nom Delcros …" at bounding box center [261, 265] width 522 height 803
click at [288, 525] on div "Étape Précédente Précédent Je valide Je valide" at bounding box center [261, 560] width 134 height 84
click at [243, 529] on div "Étape Précédente Précédent Je valide Je valide" at bounding box center [261, 560] width 134 height 84
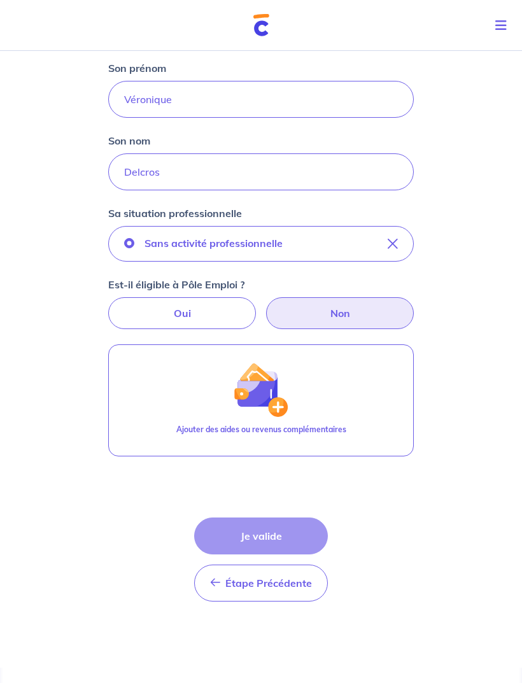
click at [318, 521] on div "Étape Précédente Précédent Je valide Je valide" at bounding box center [261, 560] width 134 height 84
click at [284, 542] on div "Étape Précédente Précédent Je valide Je valide" at bounding box center [261, 560] width 134 height 84
click at [283, 541] on div "Étape Précédente Précédent Je valide Je valide" at bounding box center [261, 560] width 134 height 84
click at [321, 236] on button "Sans activité professionnelle" at bounding box center [261, 244] width 306 height 36
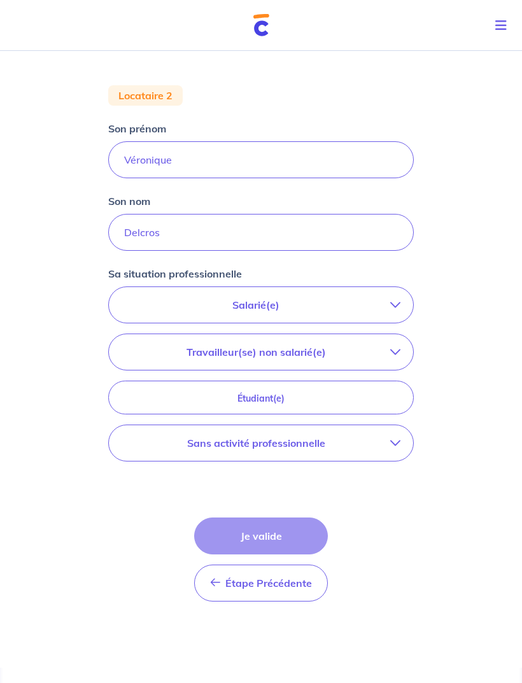
scroll to position [121, 0]
click at [373, 439] on p "Sans activité professionnelle" at bounding box center [256, 442] width 269 height 15
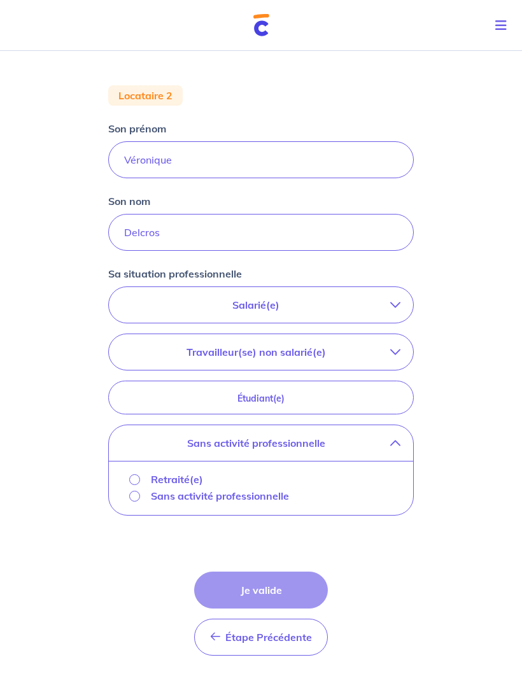
click at [241, 501] on p "Sans activité professionnelle" at bounding box center [220, 495] width 138 height 15
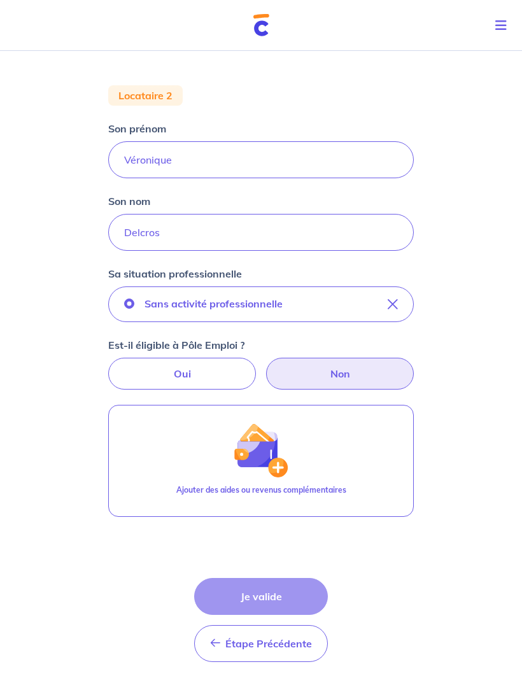
click at [384, 370] on label "Non" at bounding box center [340, 374] width 148 height 32
click at [265, 366] on input "Non" at bounding box center [261, 362] width 8 height 8
click at [397, 298] on button "Sans activité professionnelle" at bounding box center [261, 304] width 306 height 36
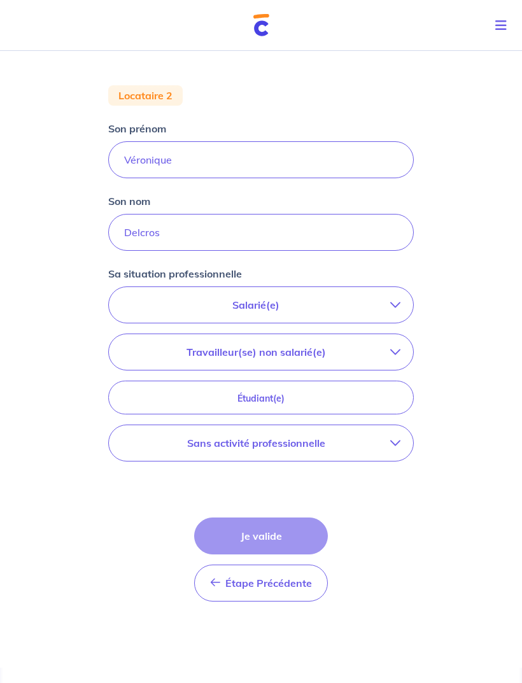
click at [358, 306] on p "Salarié(e)" at bounding box center [256, 304] width 269 height 15
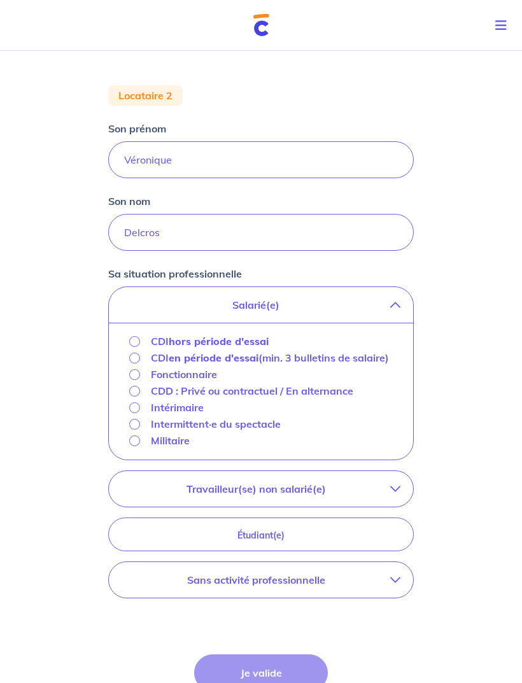
click at [139, 342] on input "CDI hors période d'essai" at bounding box center [134, 341] width 11 height 11
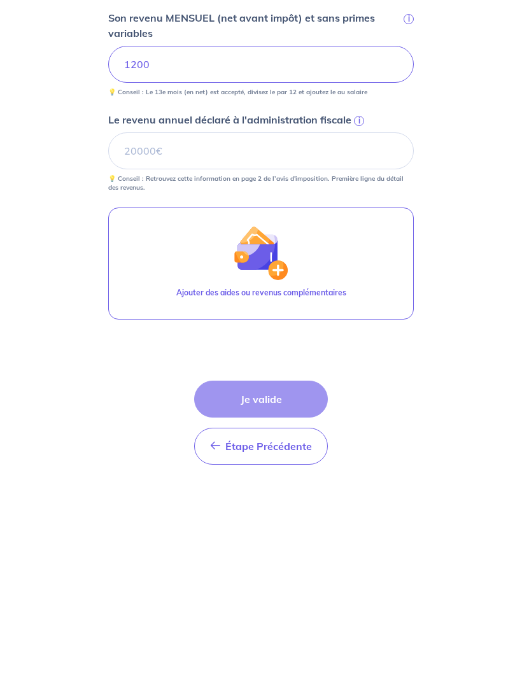
scroll to position [309, 0]
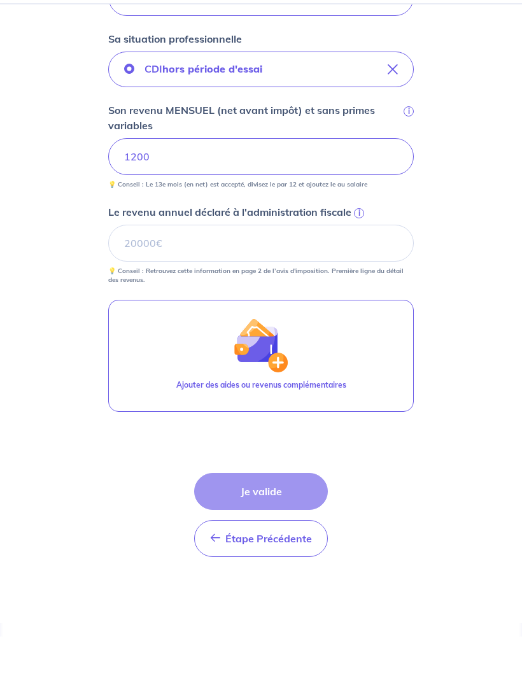
click at [463, 385] on div "Concernant vos locataires Locataire 2 Son prénom [PERSON_NAME] nom Delcros Sa s…" at bounding box center [261, 203] width 522 height 933
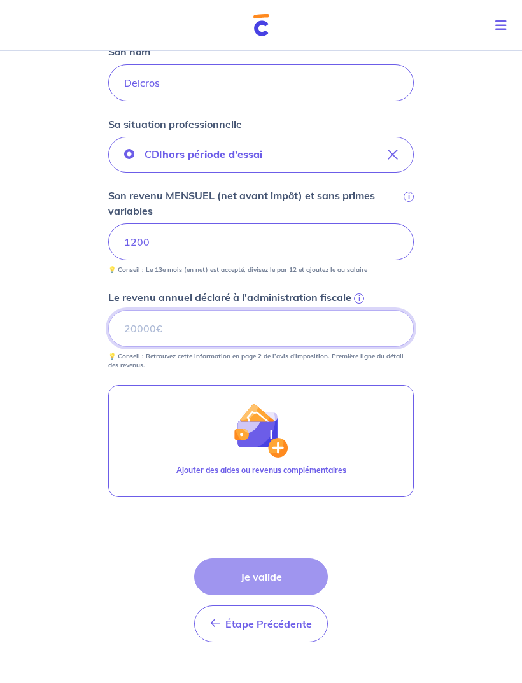
click at [276, 337] on input "Le revenu annuel déclaré à l'administration fiscale i" at bounding box center [261, 328] width 306 height 37
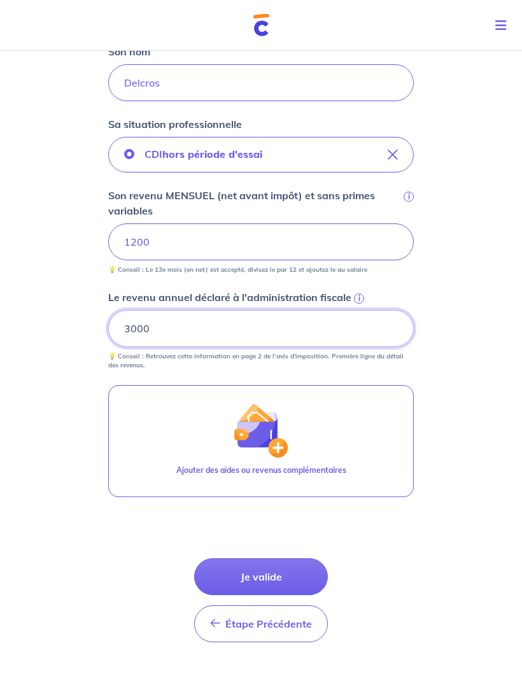
type input "3000"
click at [498, 397] on div "Concernant vos locataires Locataire 2 Son prénom [PERSON_NAME] Son nom Delcros …" at bounding box center [261, 241] width 522 height 933
click at [394, 152] on icon "button" at bounding box center [393, 155] width 10 height 10
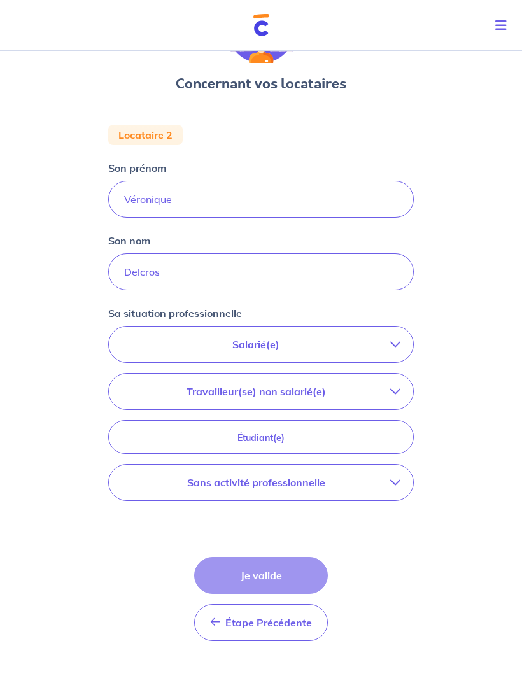
scroll to position [80, 0]
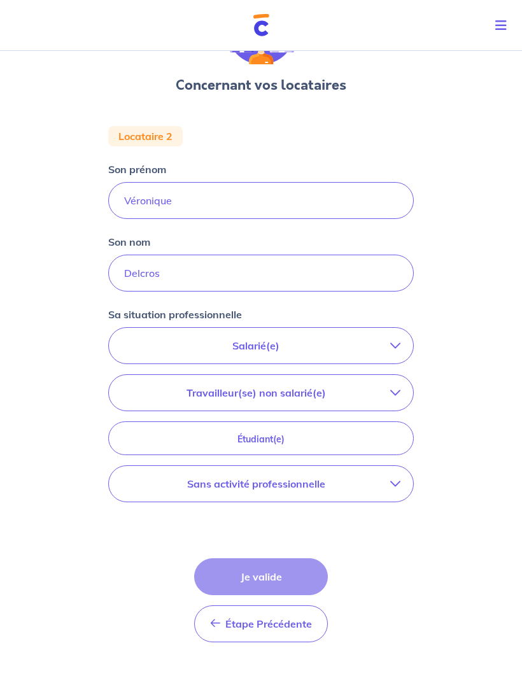
click at [293, 626] on span "Étape Précédente" at bounding box center [268, 623] width 87 height 13
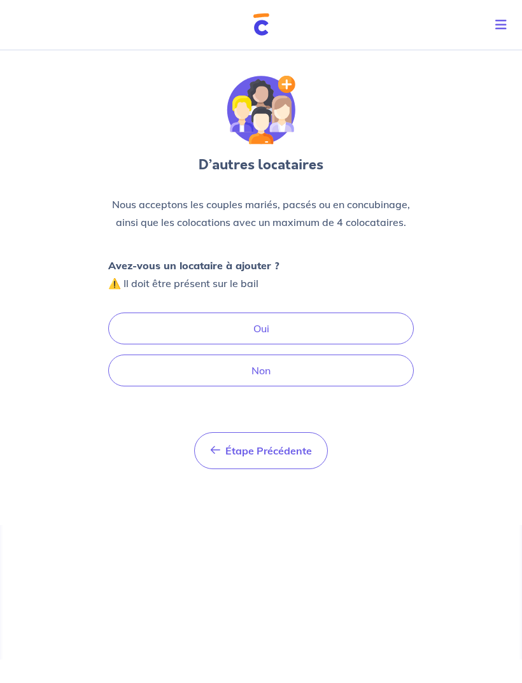
scroll to position [18, 0]
click at [296, 451] on button "Étape Précédente Précédent" at bounding box center [261, 451] width 134 height 37
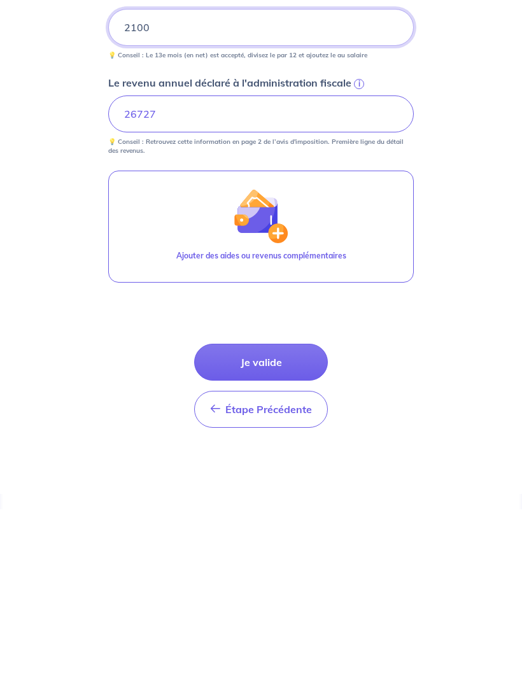
scroll to position [352, 0]
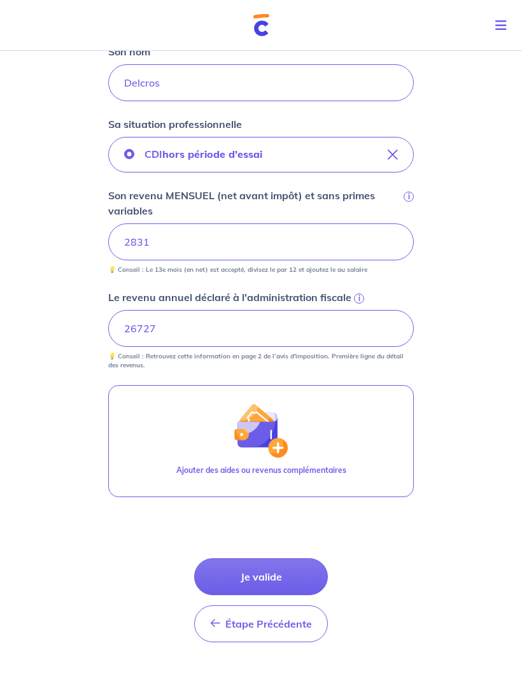
type input "2831.0"
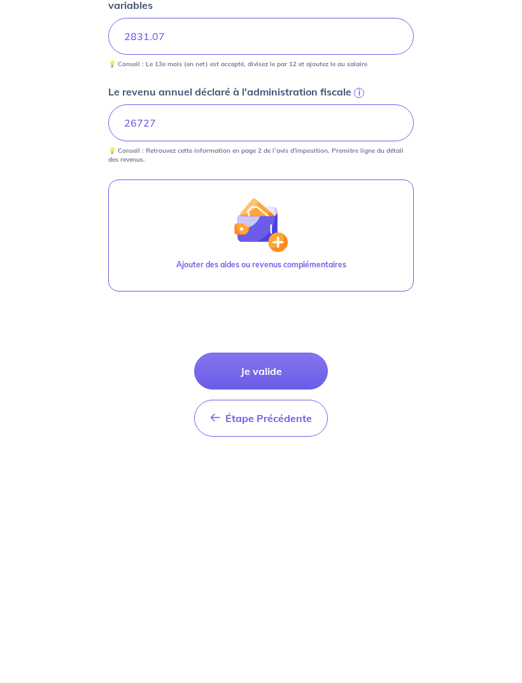
click at [299, 558] on button "Je valide" at bounding box center [261, 576] width 134 height 37
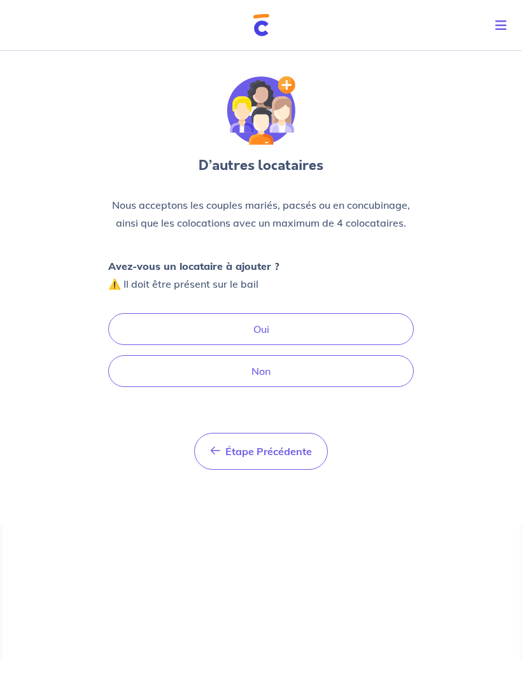
click at [381, 355] on button "Non" at bounding box center [261, 371] width 306 height 32
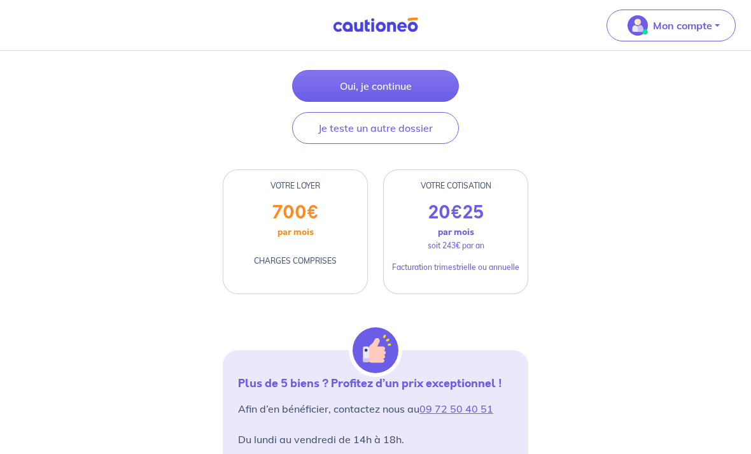
scroll to position [219, 0]
